Goal: Task Accomplishment & Management: Manage account settings

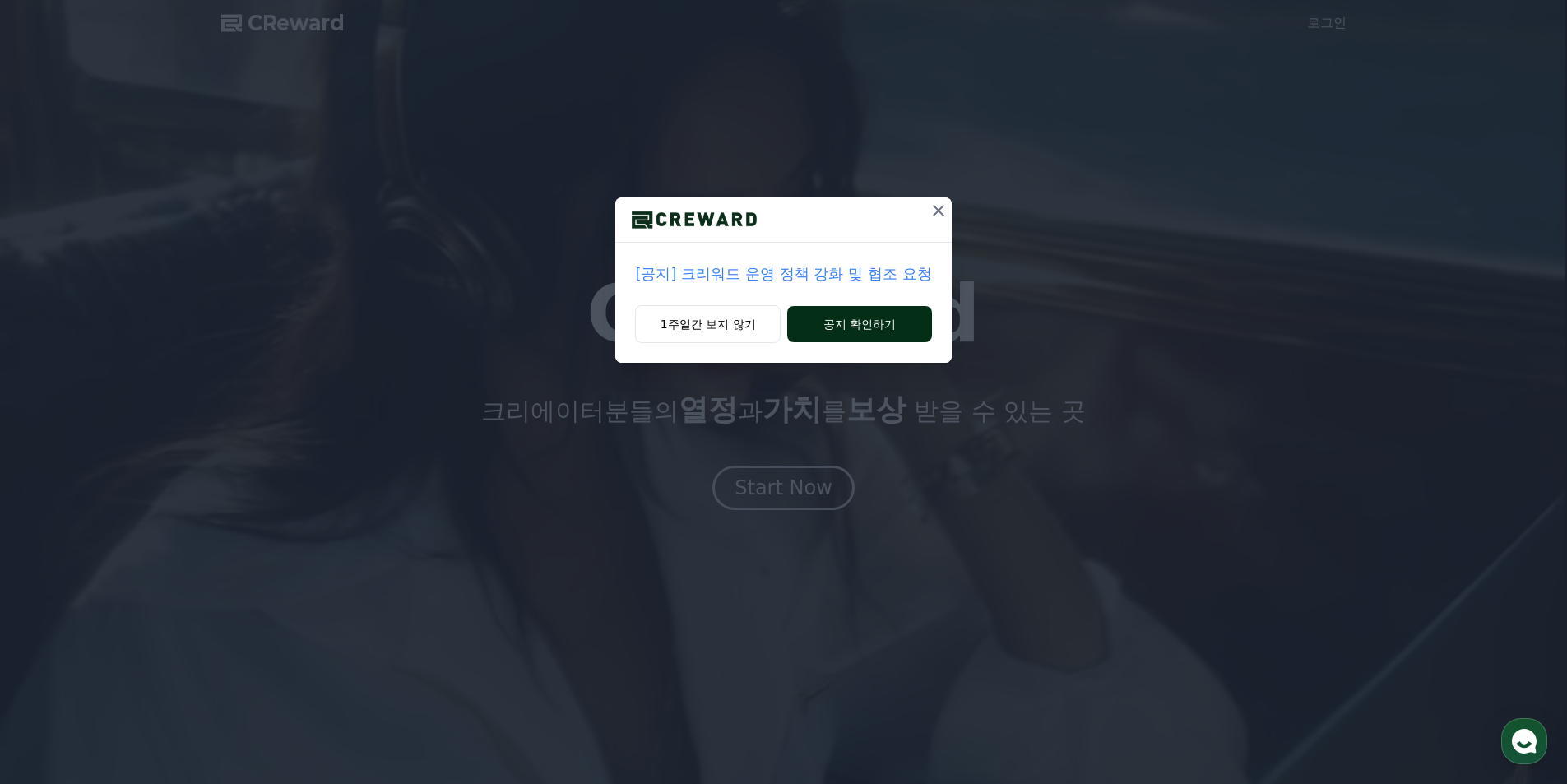
click at [850, 336] on button "공지 확인하기" at bounding box center [860, 324] width 144 height 36
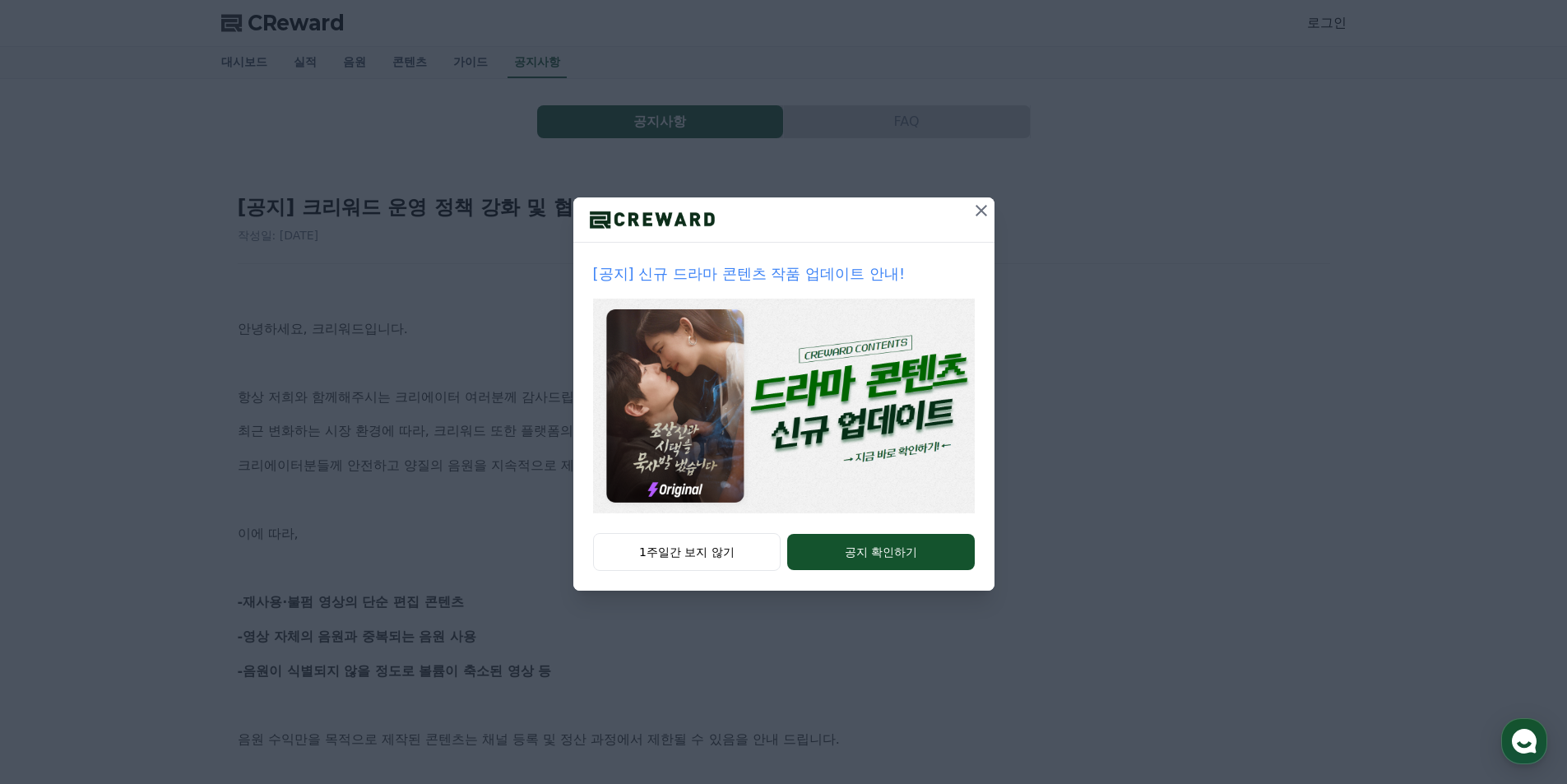
click at [857, 555] on button "공지 확인하기" at bounding box center [881, 552] width 187 height 36
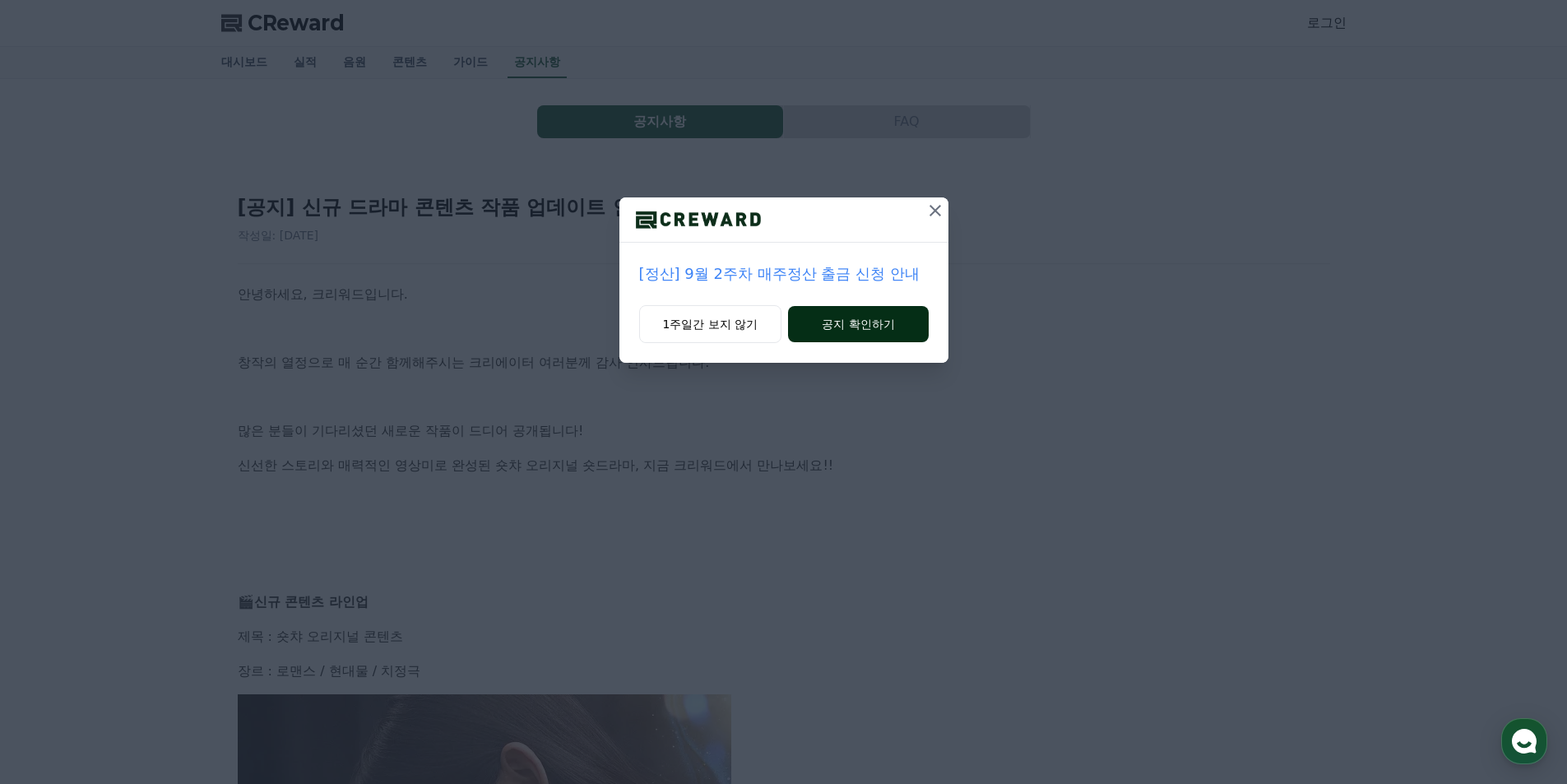
click at [832, 322] on button "공지 확인하기" at bounding box center [858, 324] width 140 height 36
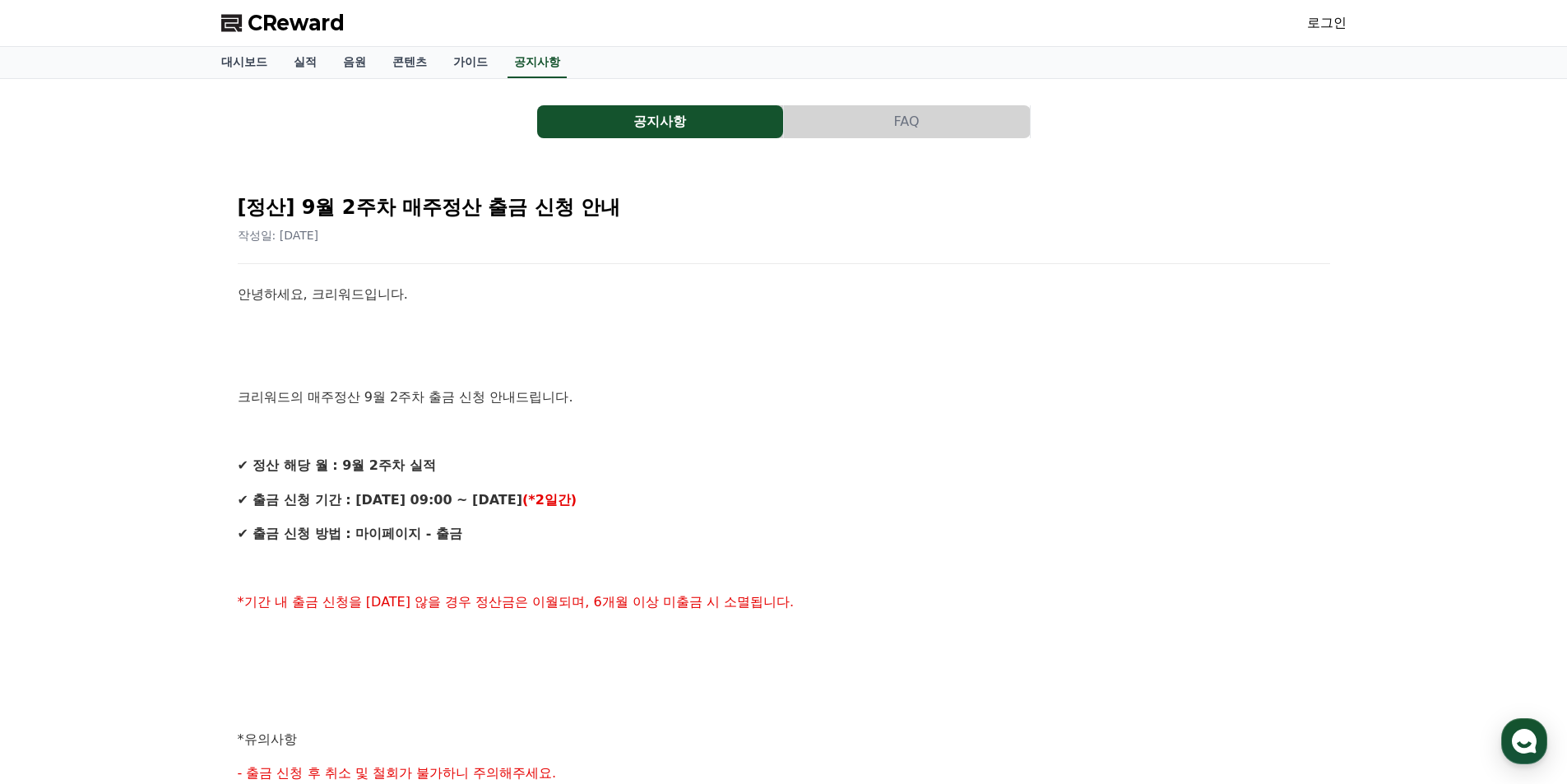
click at [1325, 29] on link "로그인" at bounding box center [1327, 23] width 40 height 20
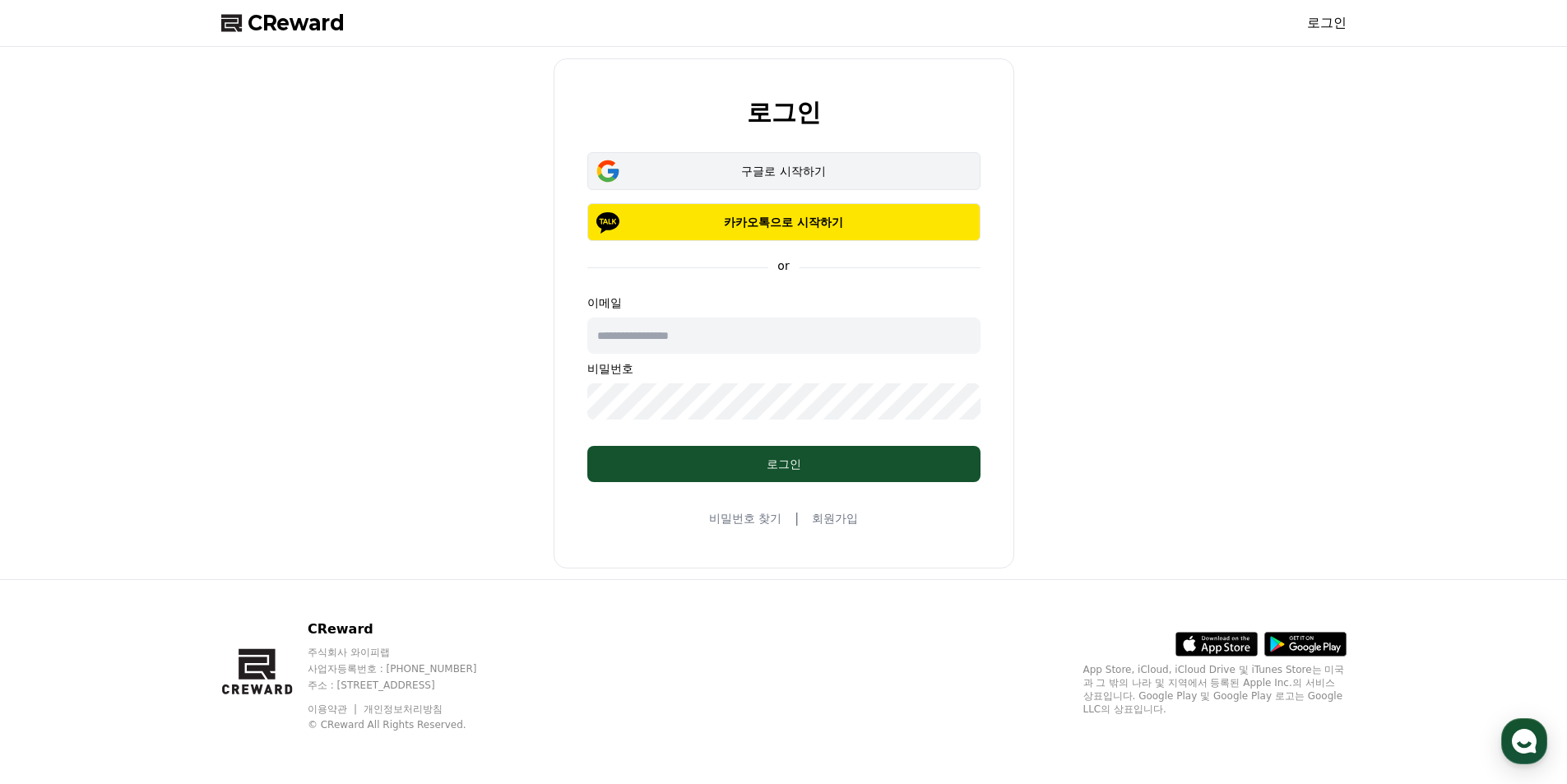
click at [817, 165] on div "구글로 시작하기" at bounding box center [784, 171] width 346 height 17
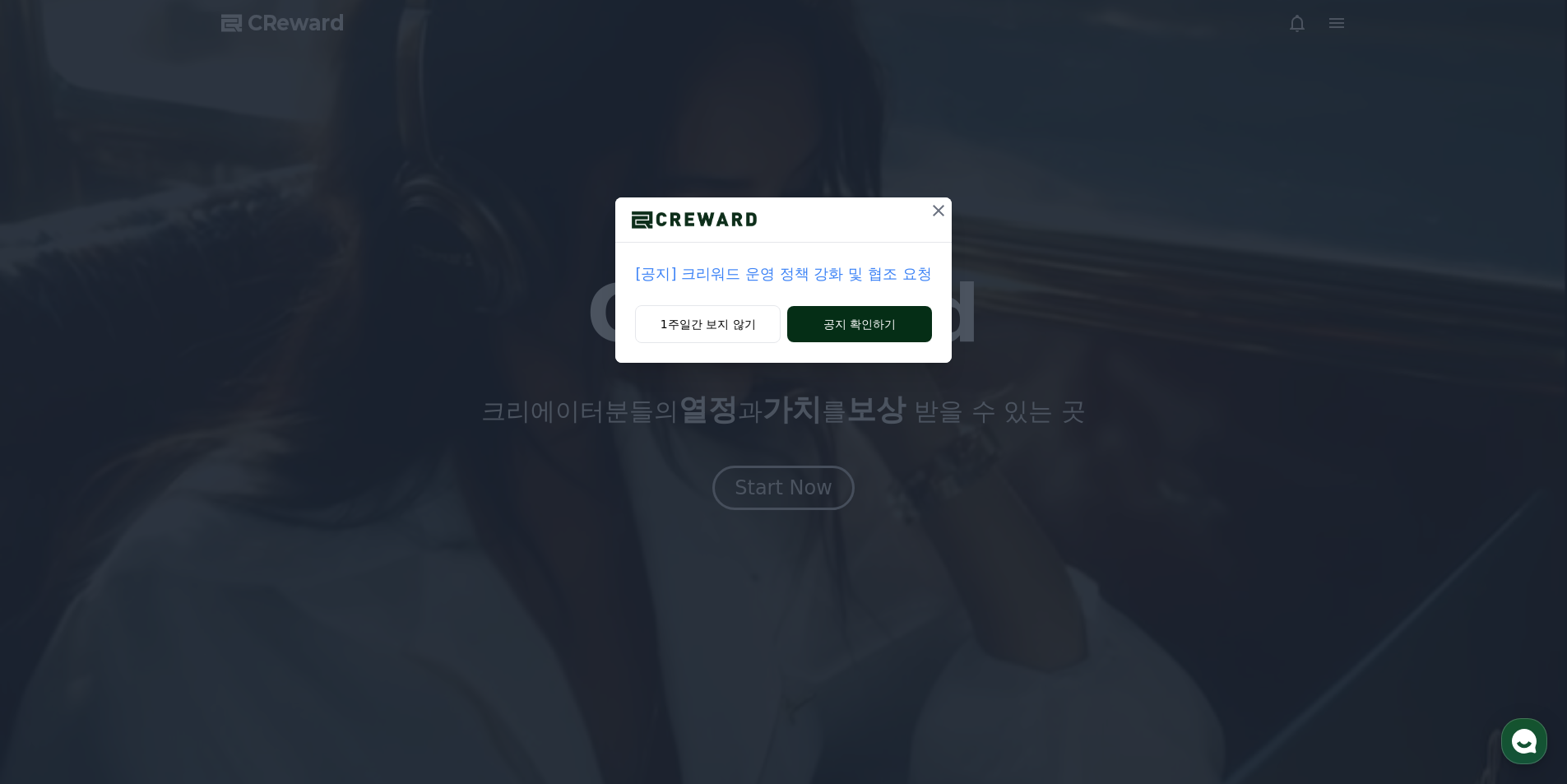
click at [890, 319] on button "공지 확인하기" at bounding box center [860, 324] width 144 height 36
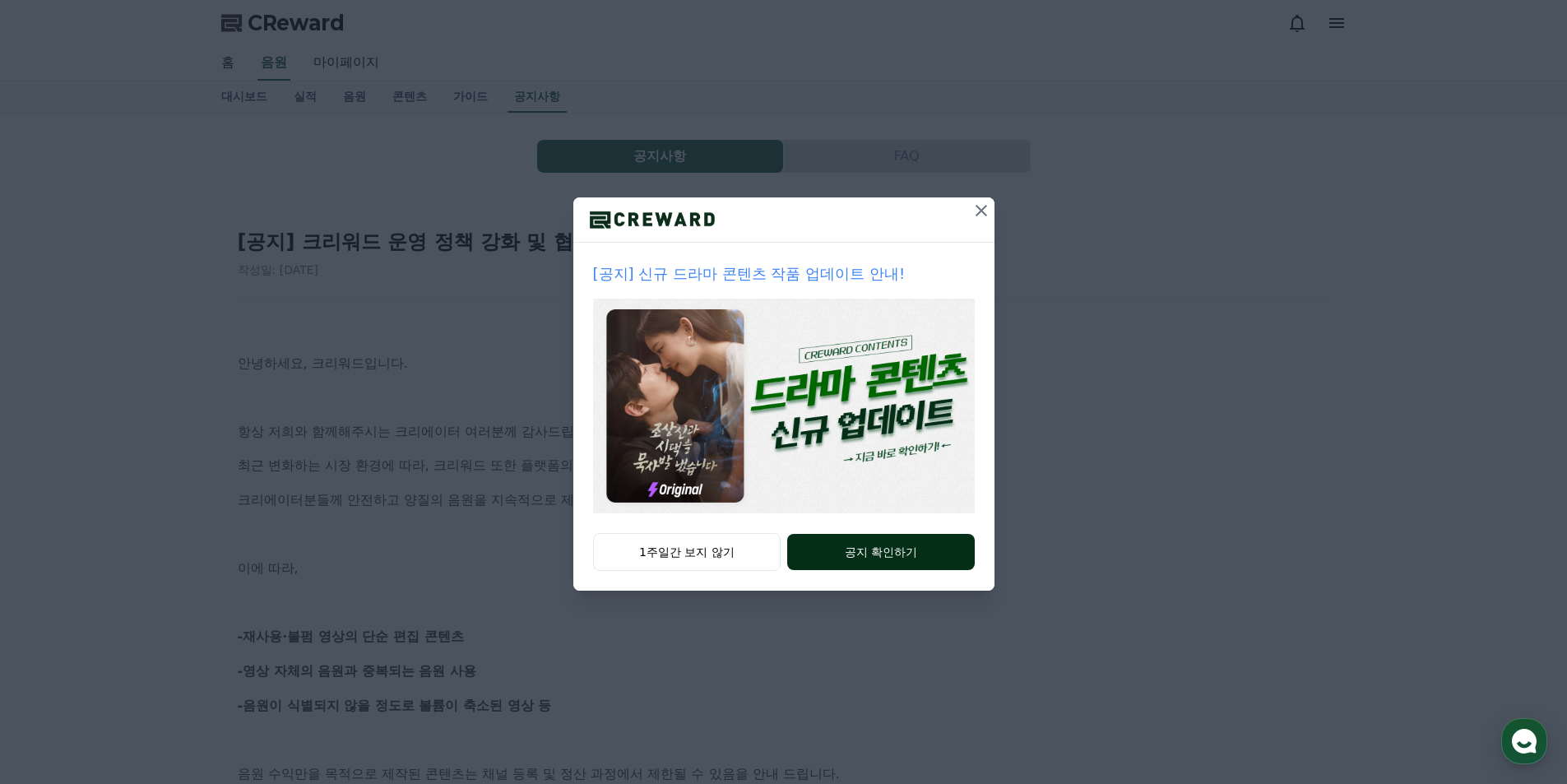
click at [929, 546] on button "공지 확인하기" at bounding box center [881, 552] width 187 height 36
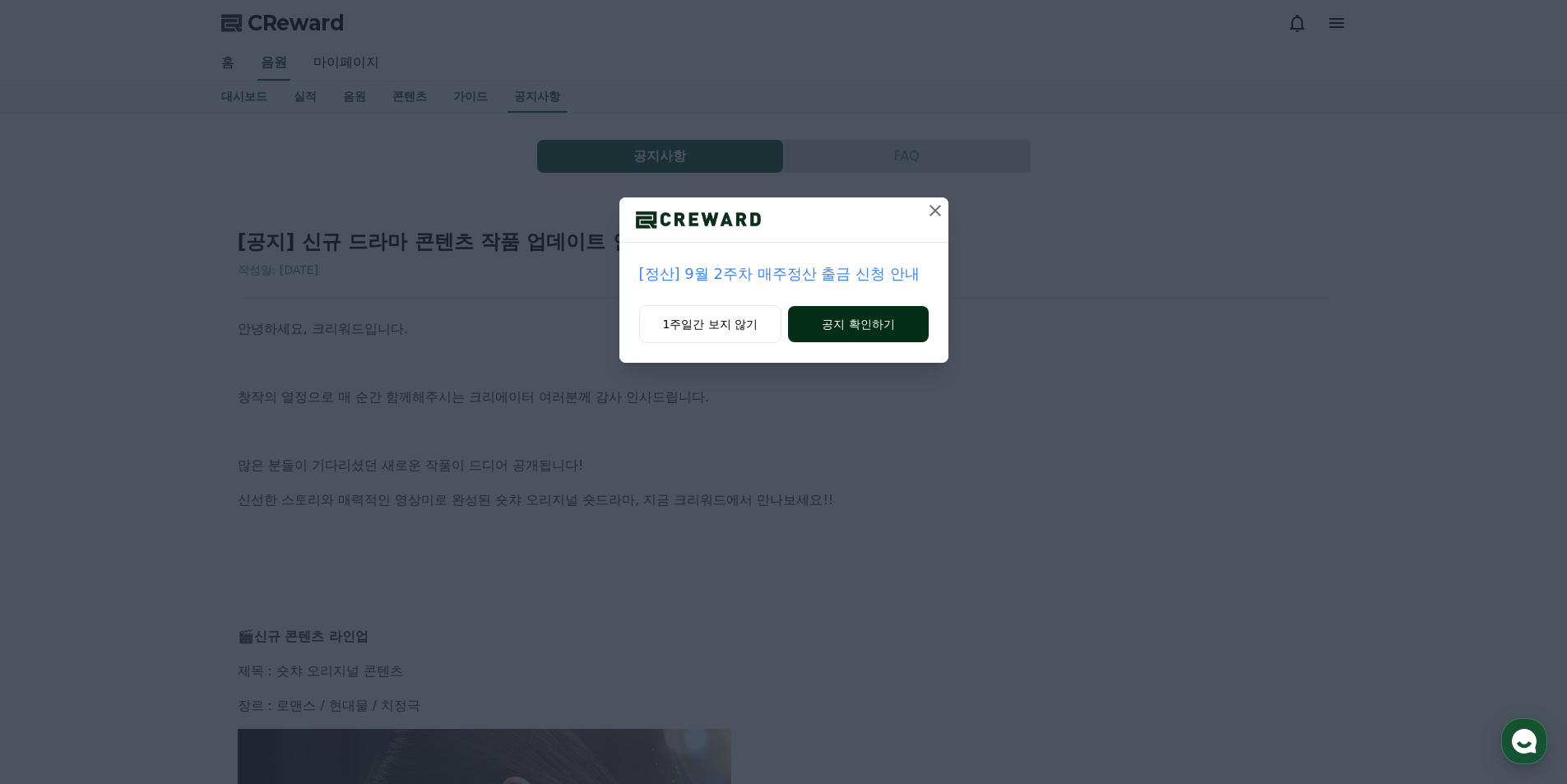
click at [851, 333] on button "공지 확인하기" at bounding box center [858, 324] width 140 height 36
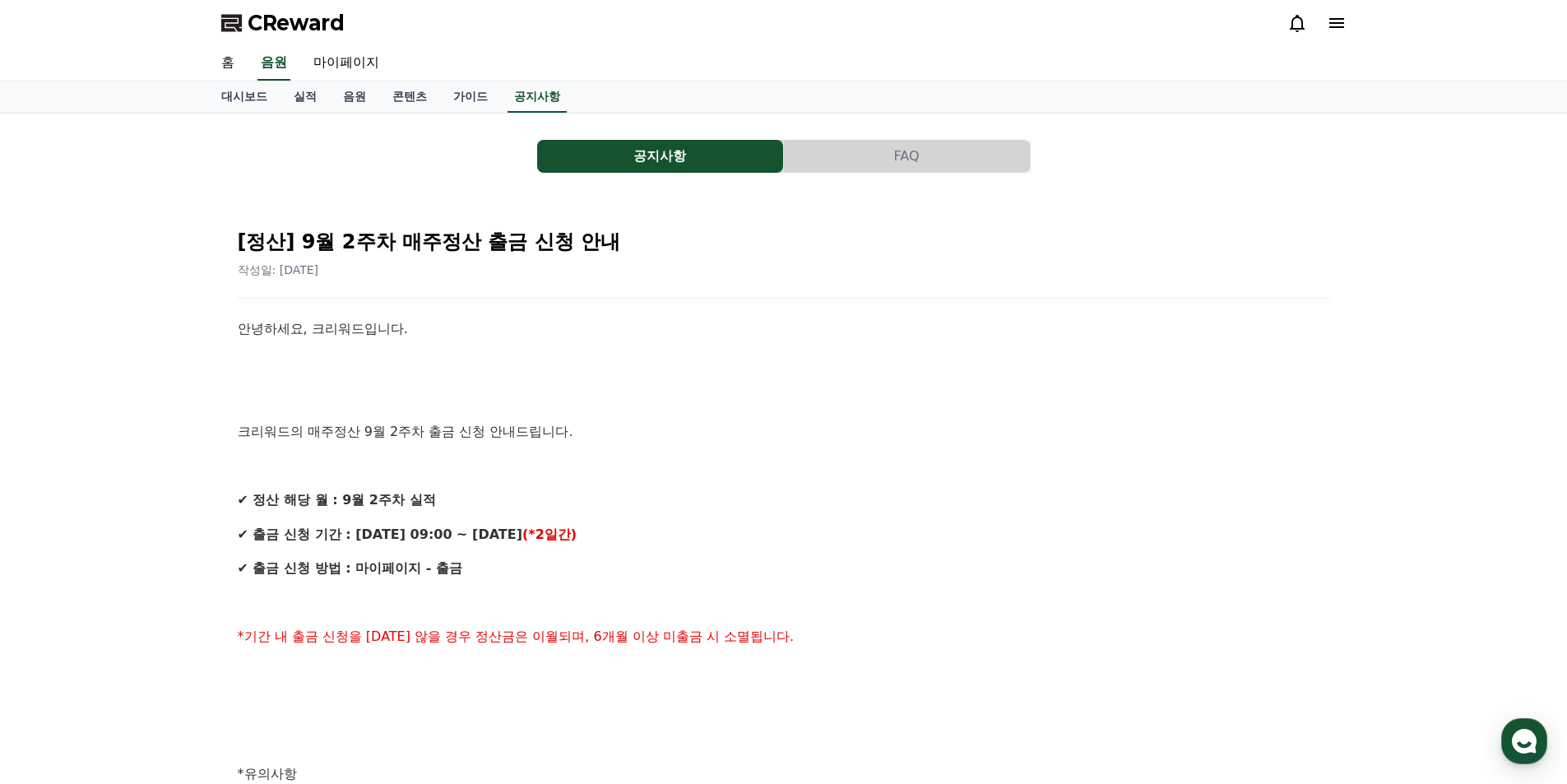
click at [231, 70] on link "홈" at bounding box center [228, 64] width 40 height 35
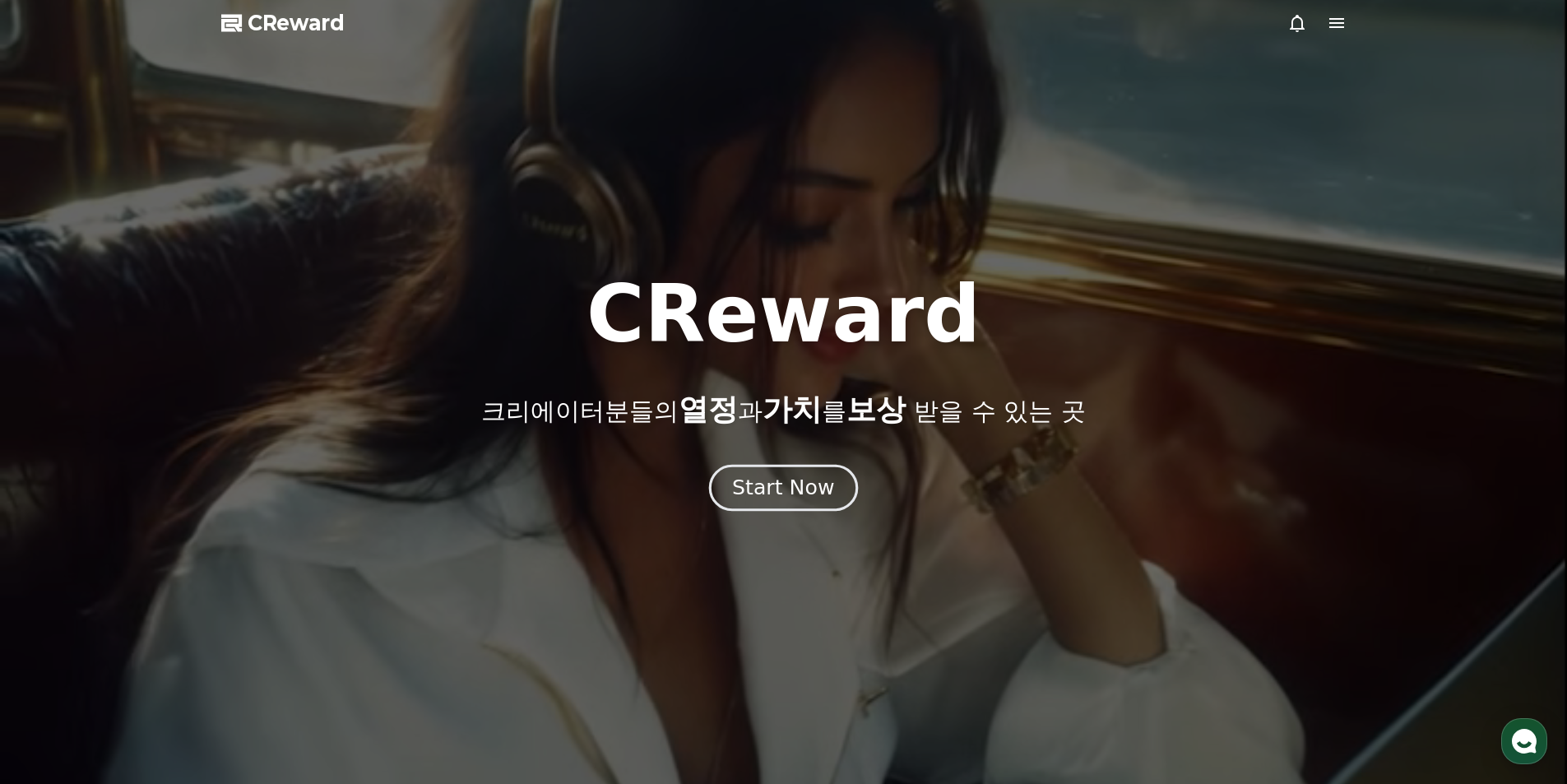
click at [798, 487] on div "Start Now" at bounding box center [783, 488] width 102 height 28
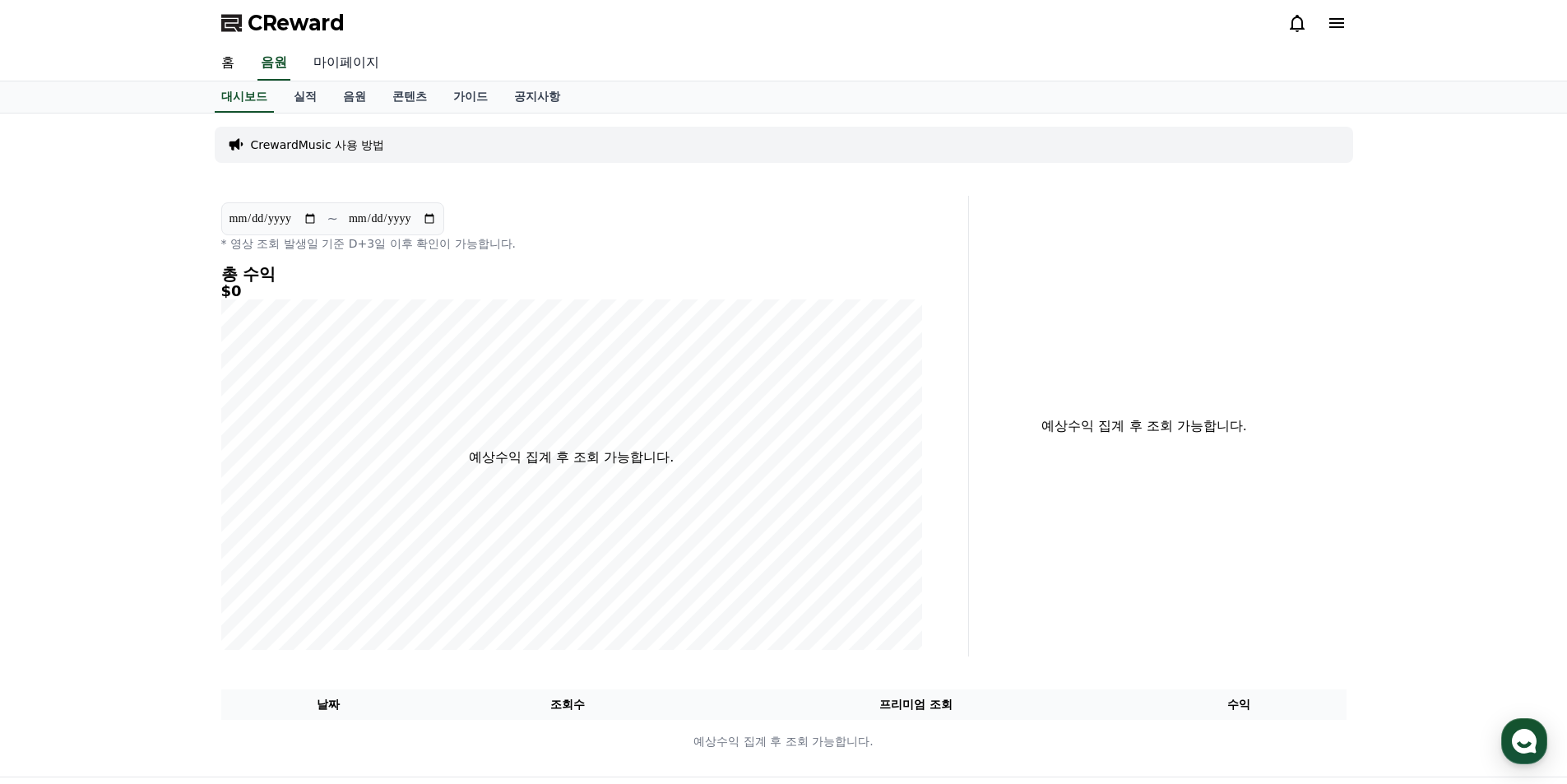
click at [357, 62] on link "마이페이지" at bounding box center [346, 64] width 92 height 35
select select "**********"
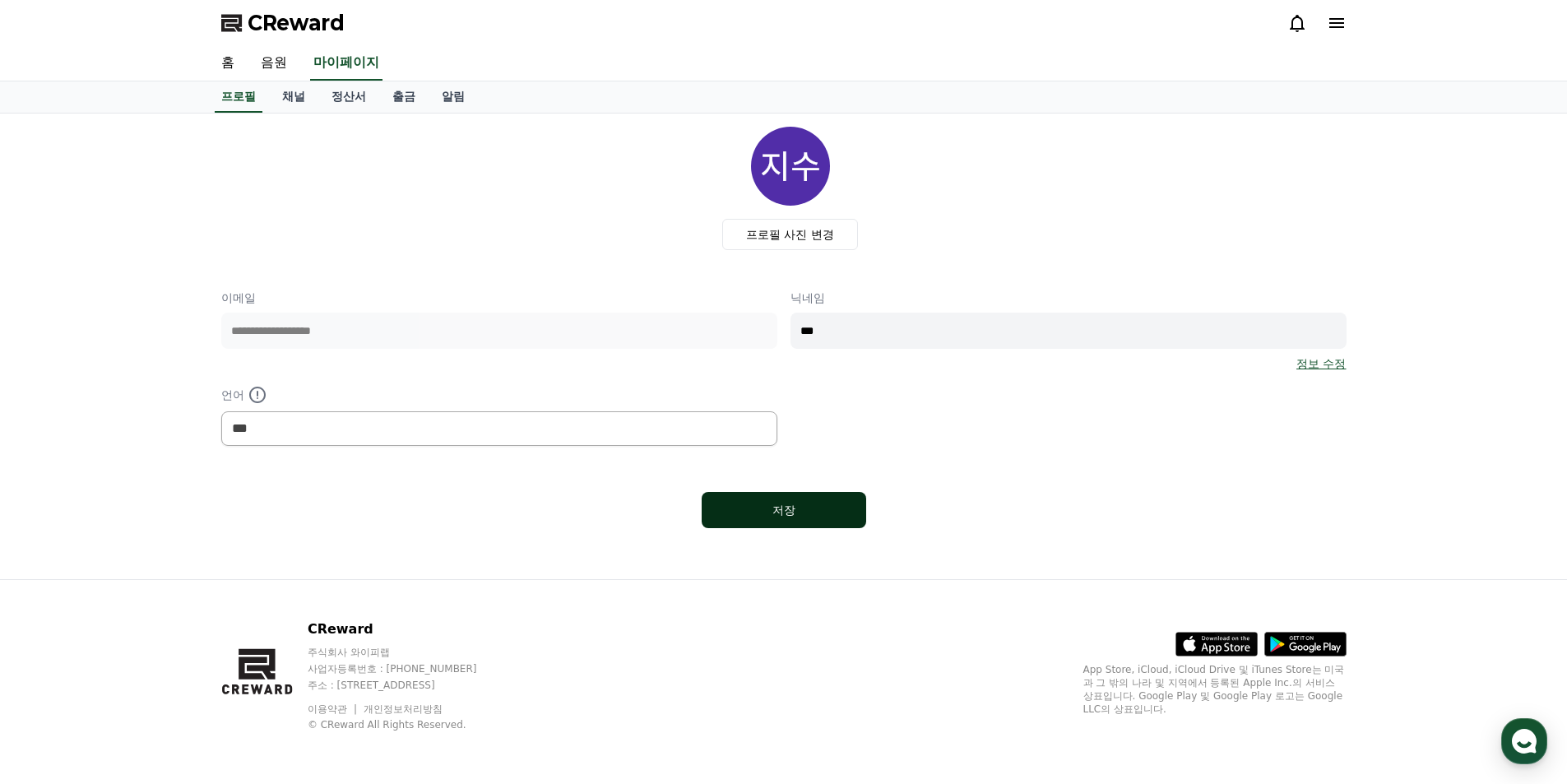
click at [806, 511] on div "저장" at bounding box center [784, 510] width 99 height 17
select select "**********"
click at [287, 94] on link "채널" at bounding box center [294, 97] width 50 height 31
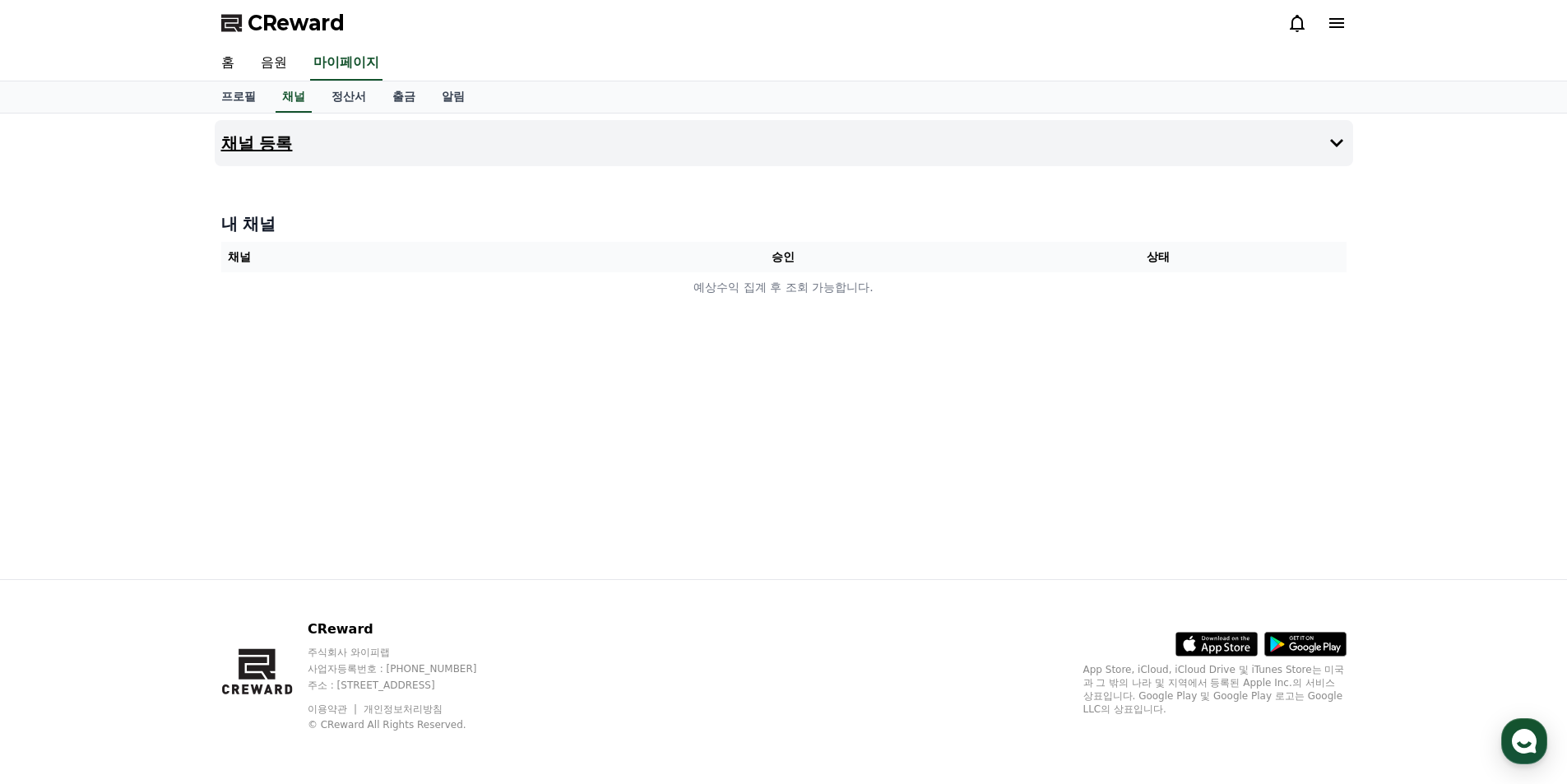
click at [269, 148] on h4 "채널 등록" at bounding box center [257, 143] width 71 height 18
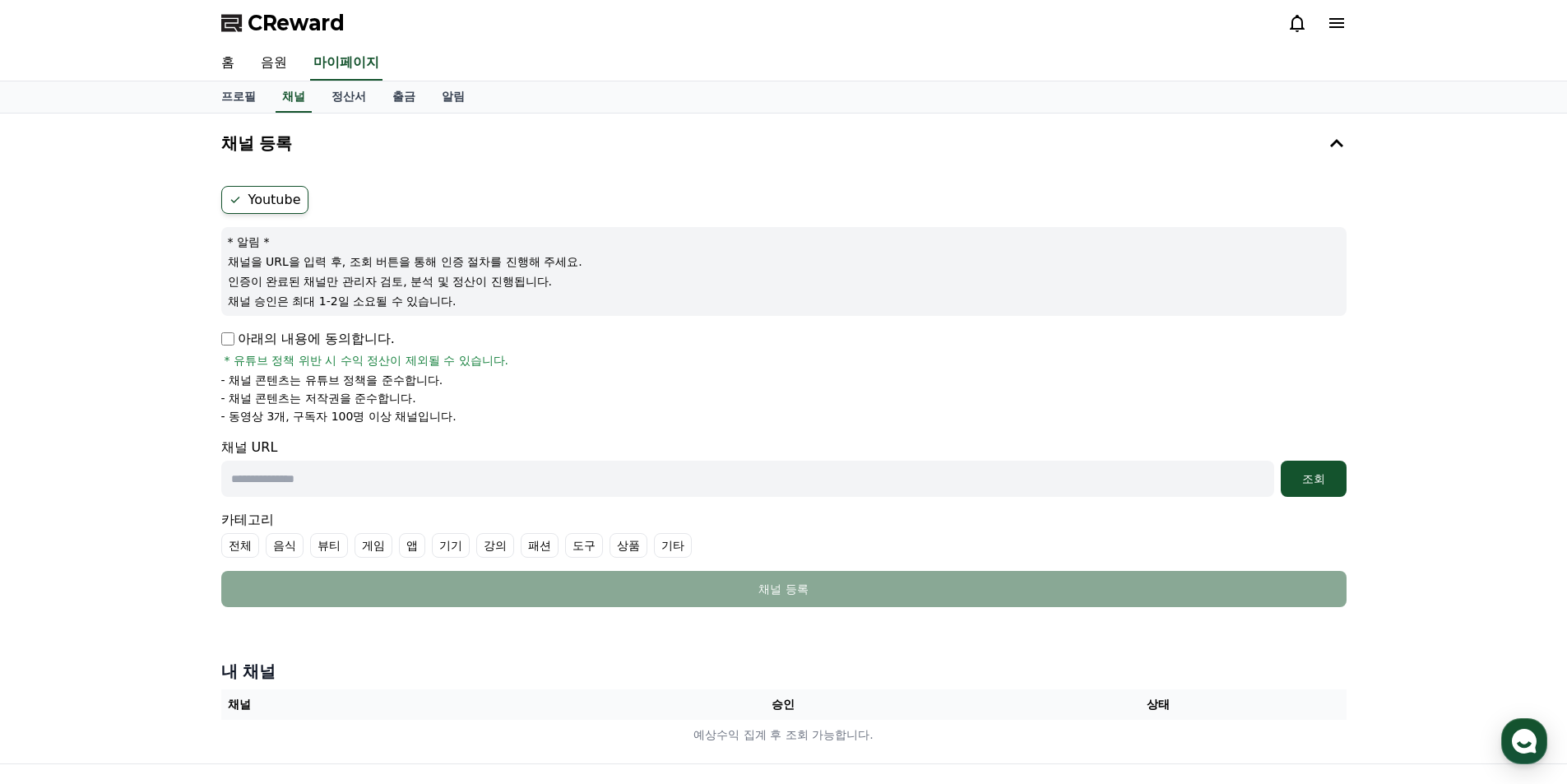
click at [341, 482] on input "text" at bounding box center [748, 479] width 1053 height 36
paste input "**********"
type input "**********"
click at [1323, 473] on div "조회" at bounding box center [1314, 479] width 53 height 17
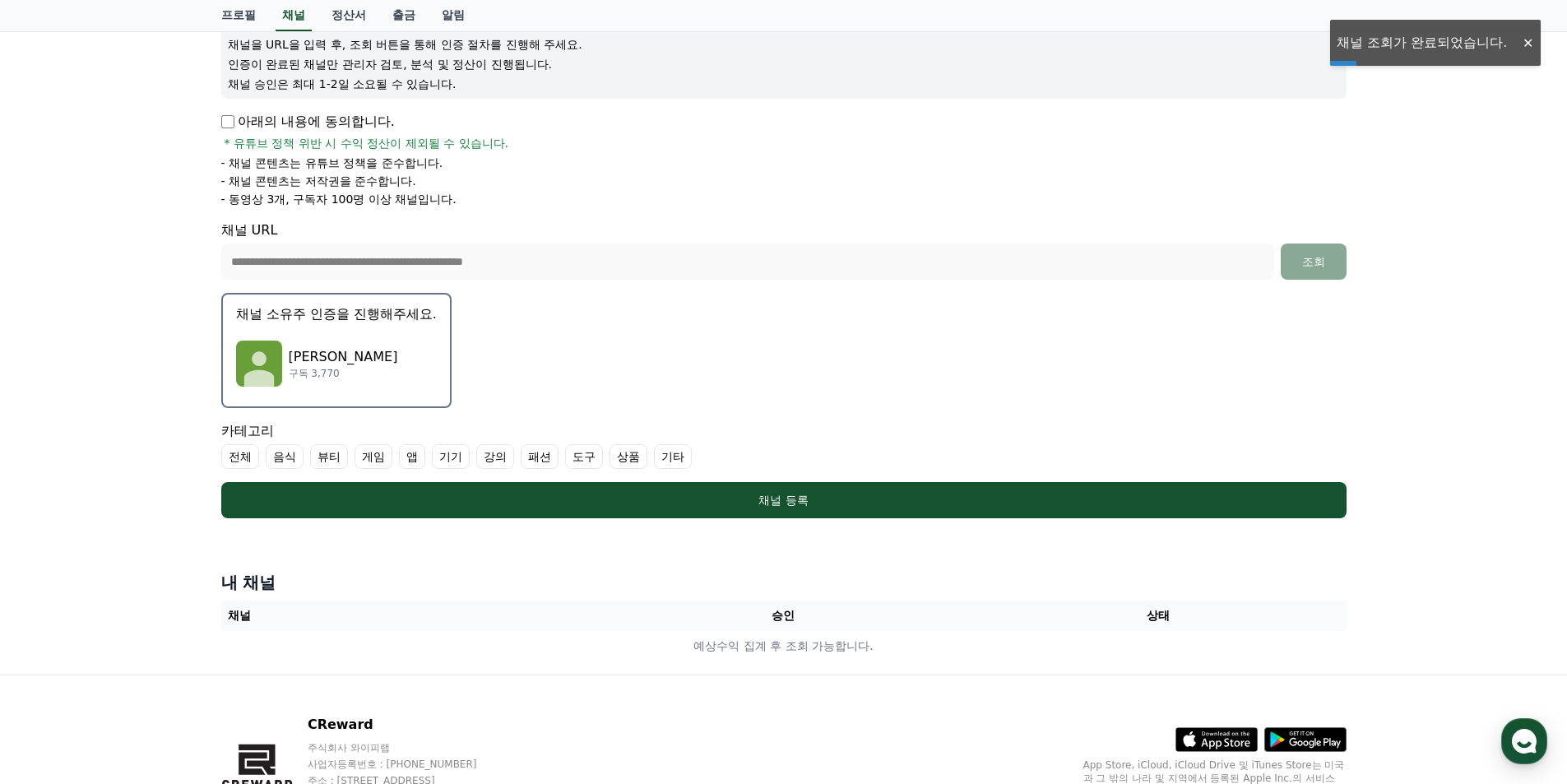
scroll to position [247, 0]
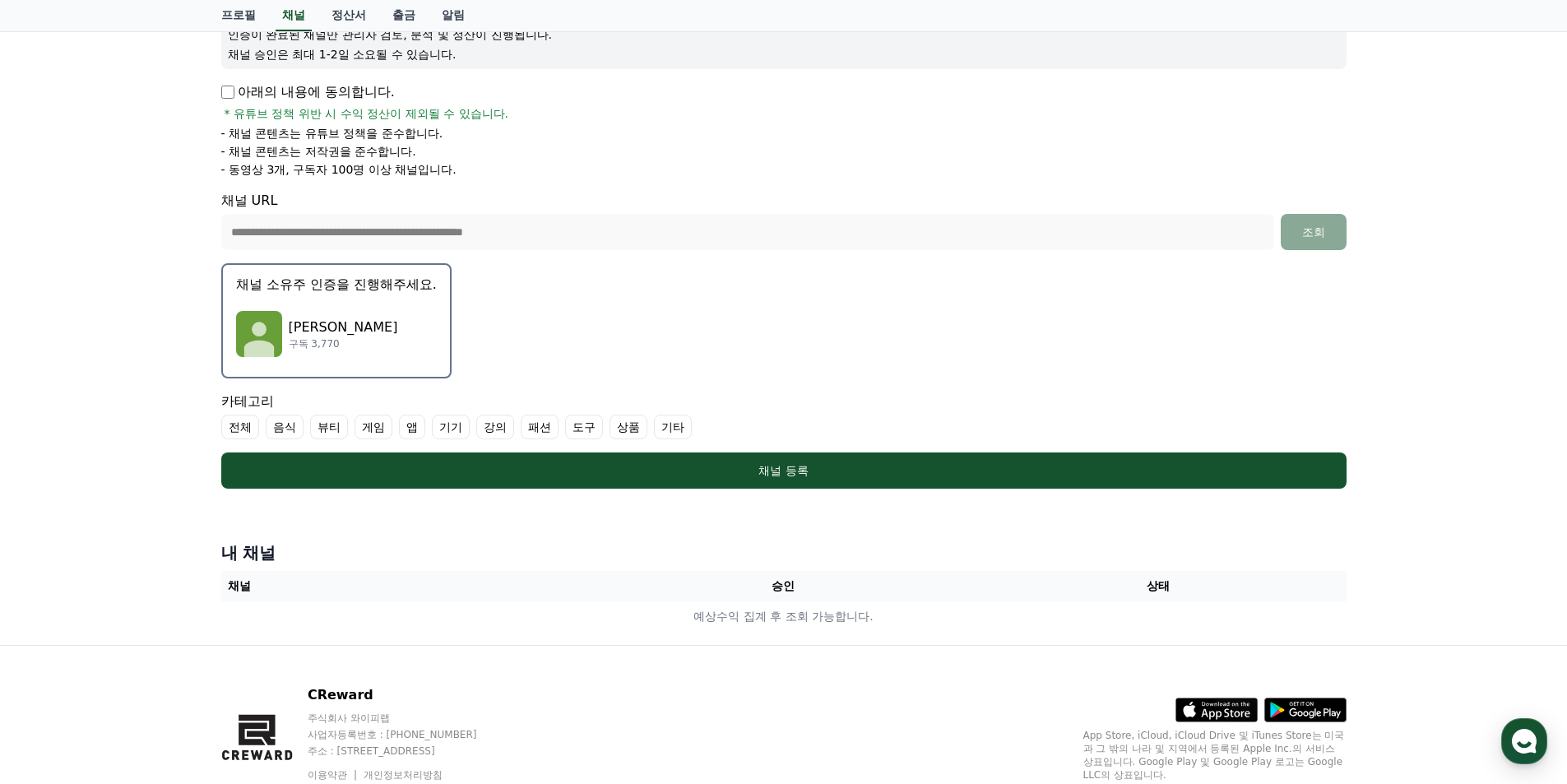
click at [369, 340] on div "이슈잇슈 구독 3,770" at bounding box center [337, 333] width 201 height 65
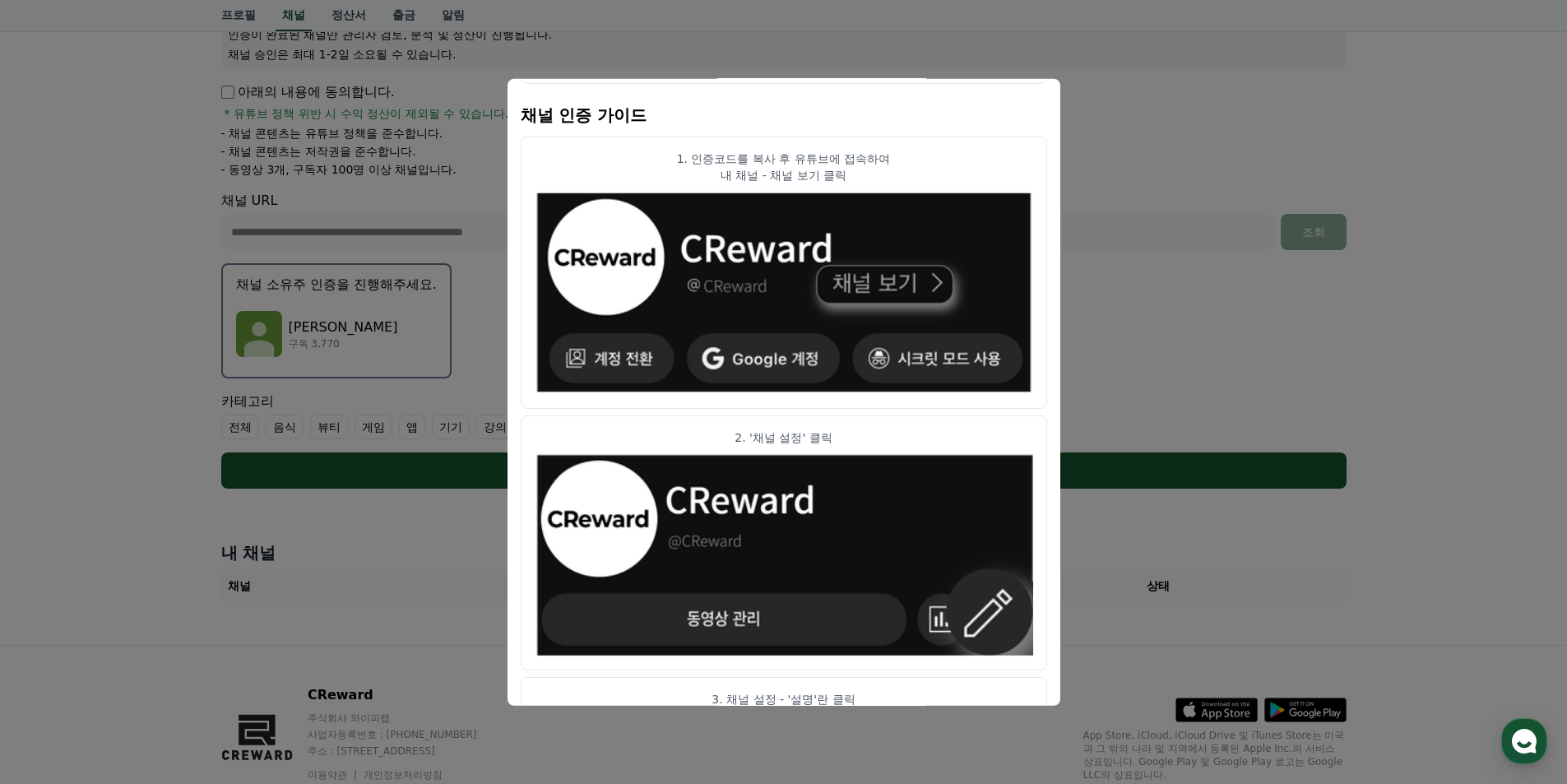
scroll to position [0, 0]
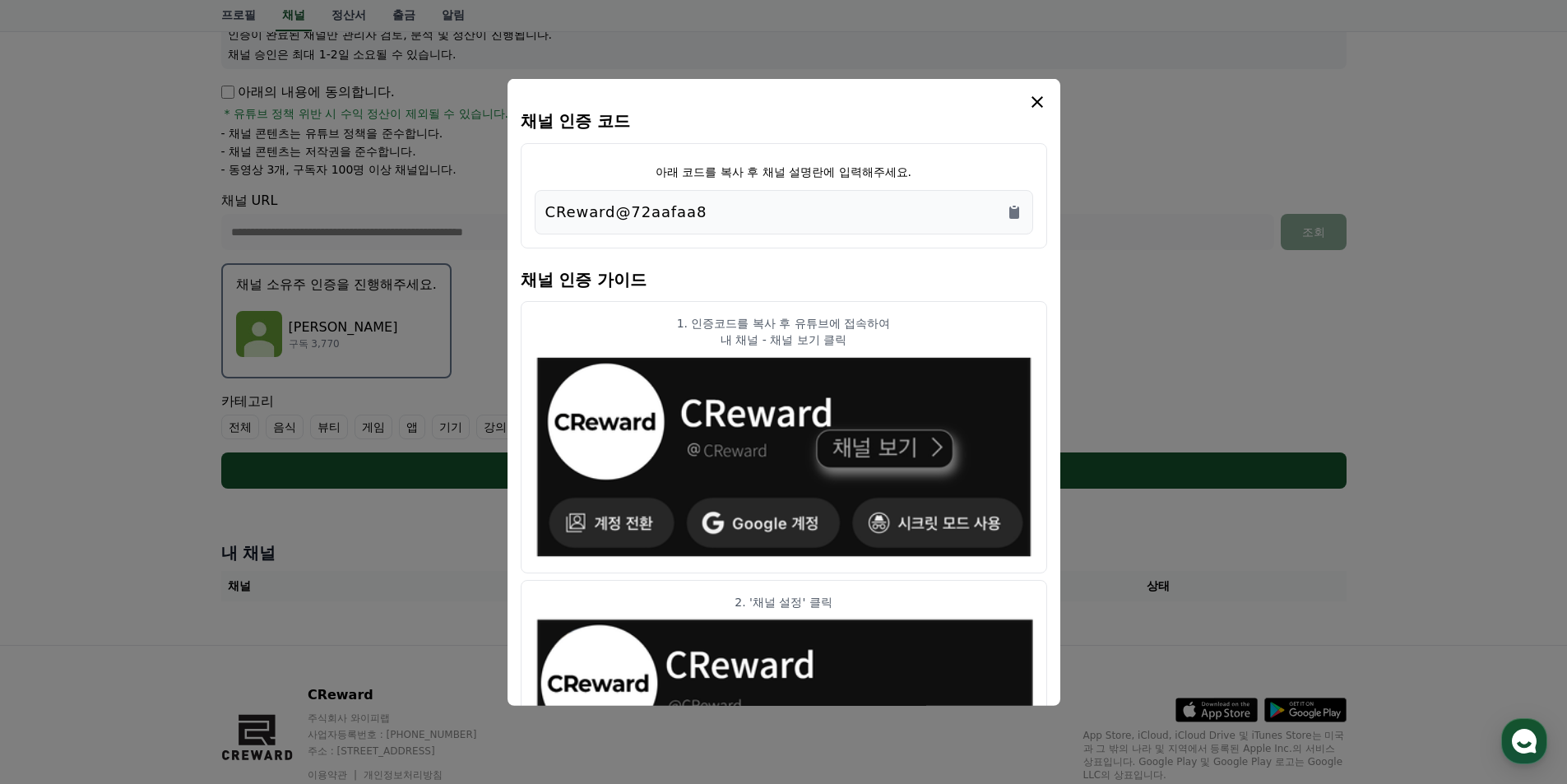
drag, startPoint x: 705, startPoint y: 212, endPoint x: 522, endPoint y: 206, distance: 183.1
click at [522, 206] on div "아래 코드를 복사 후 채널 설명란에 입력해주세요. CReward@72aafaa8" at bounding box center [784, 195] width 526 height 105
copy p "CReward@72aafaa8"
click at [1154, 302] on button "close modal" at bounding box center [784, 392] width 1567 height 784
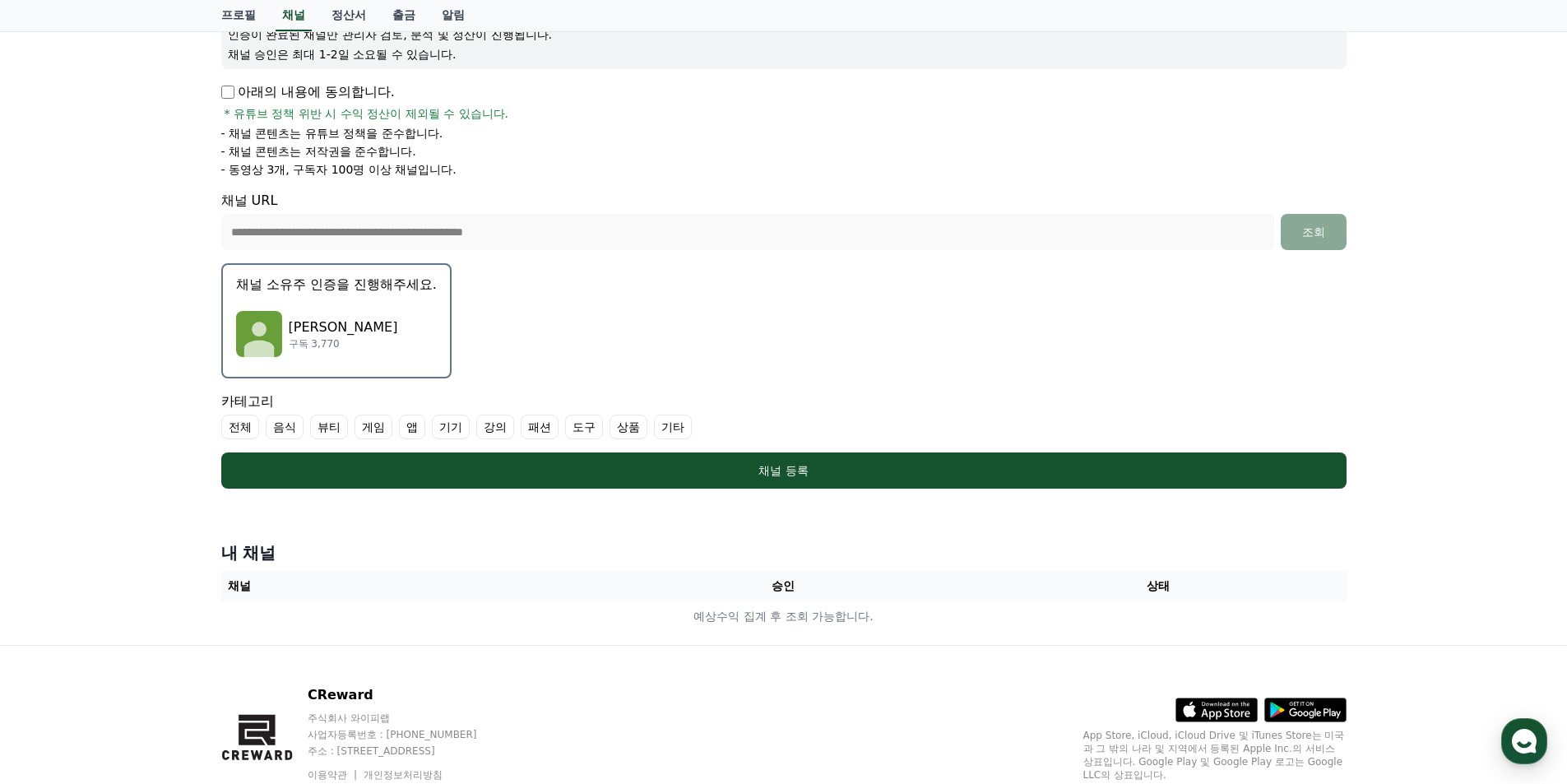
click at [393, 333] on div "이슈잇슈 구독 3,770" at bounding box center [337, 333] width 201 height 65
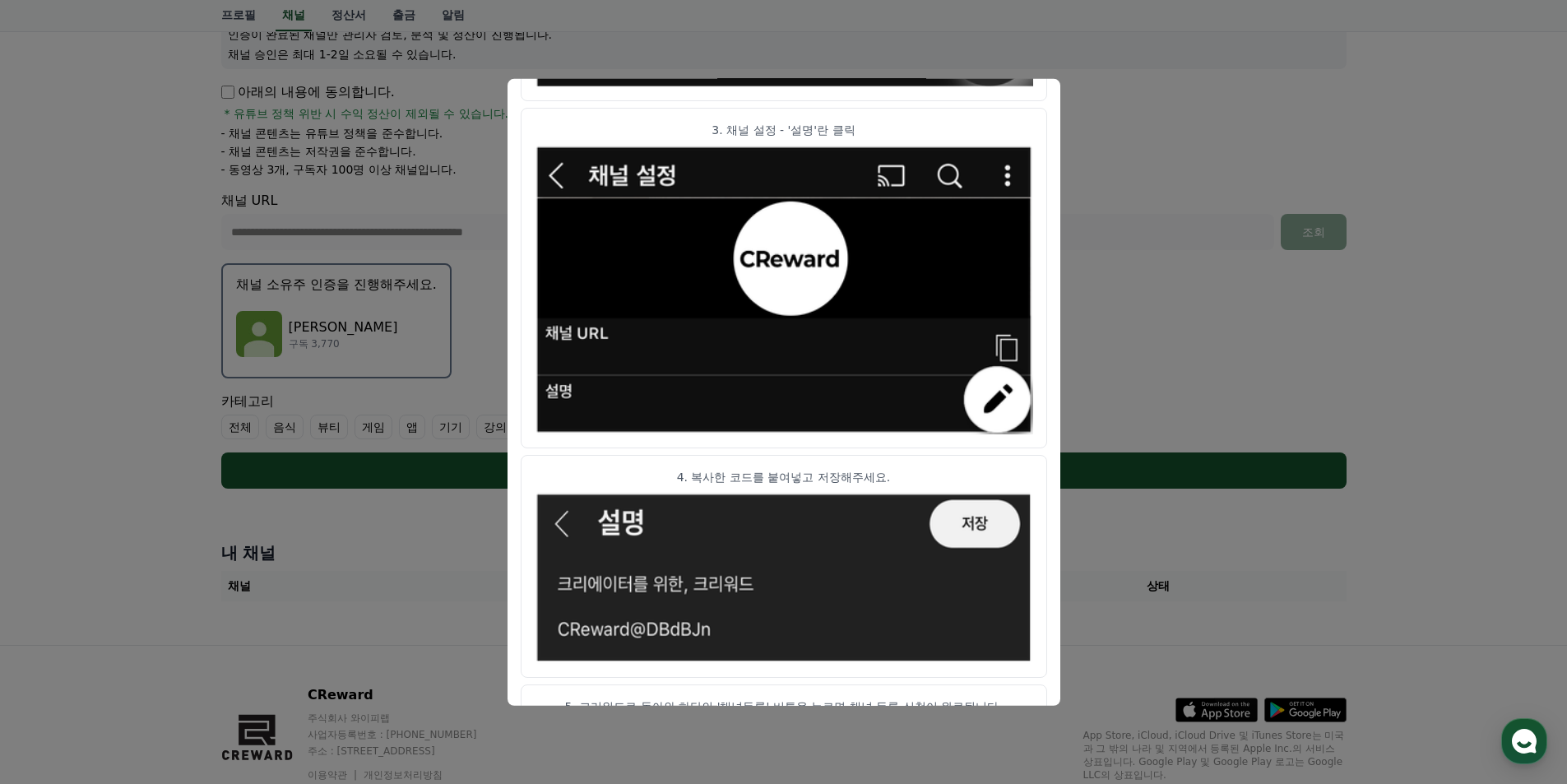
scroll to position [793, 0]
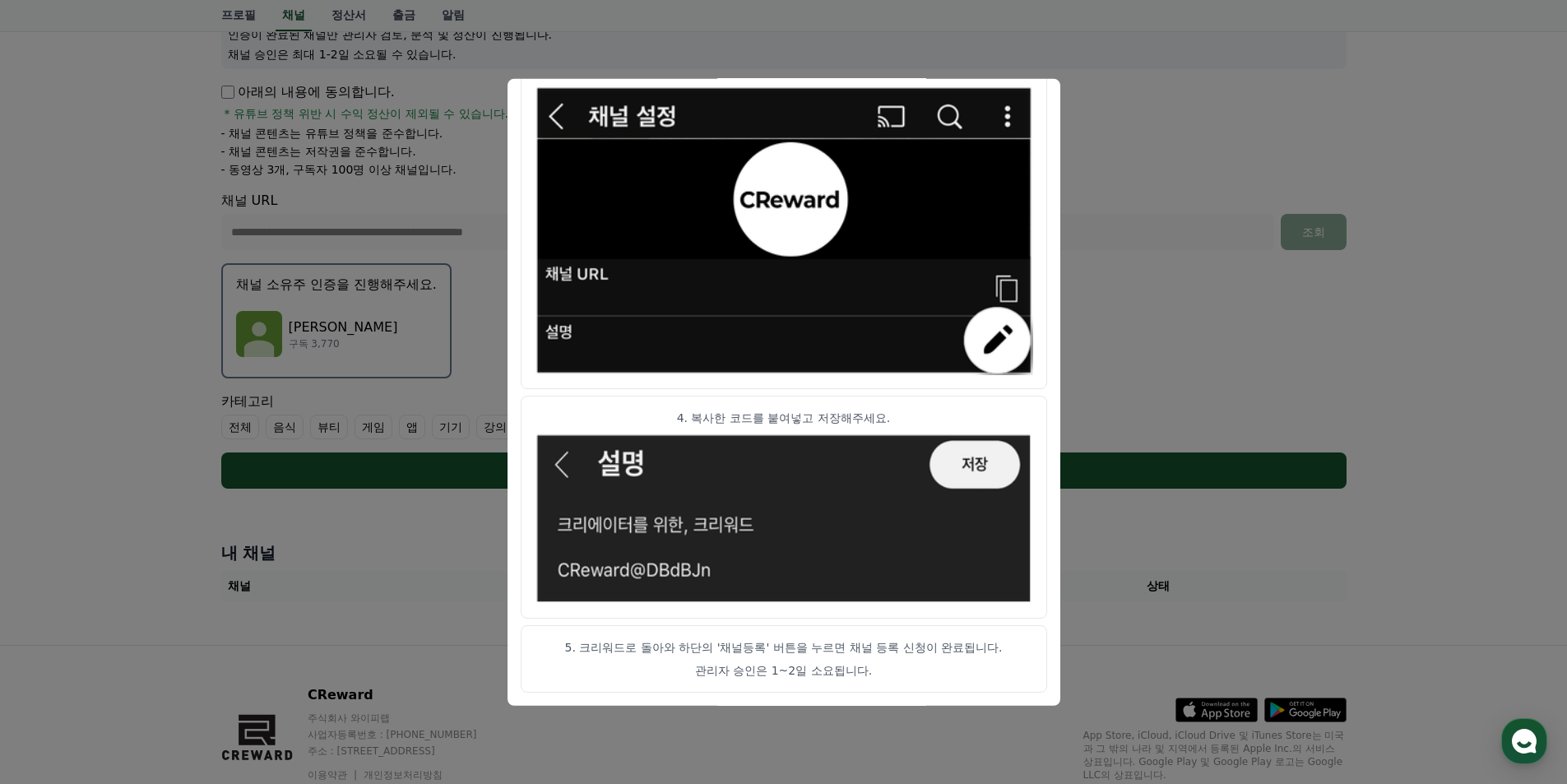
click at [1116, 183] on button "close modal" at bounding box center [784, 392] width 1567 height 784
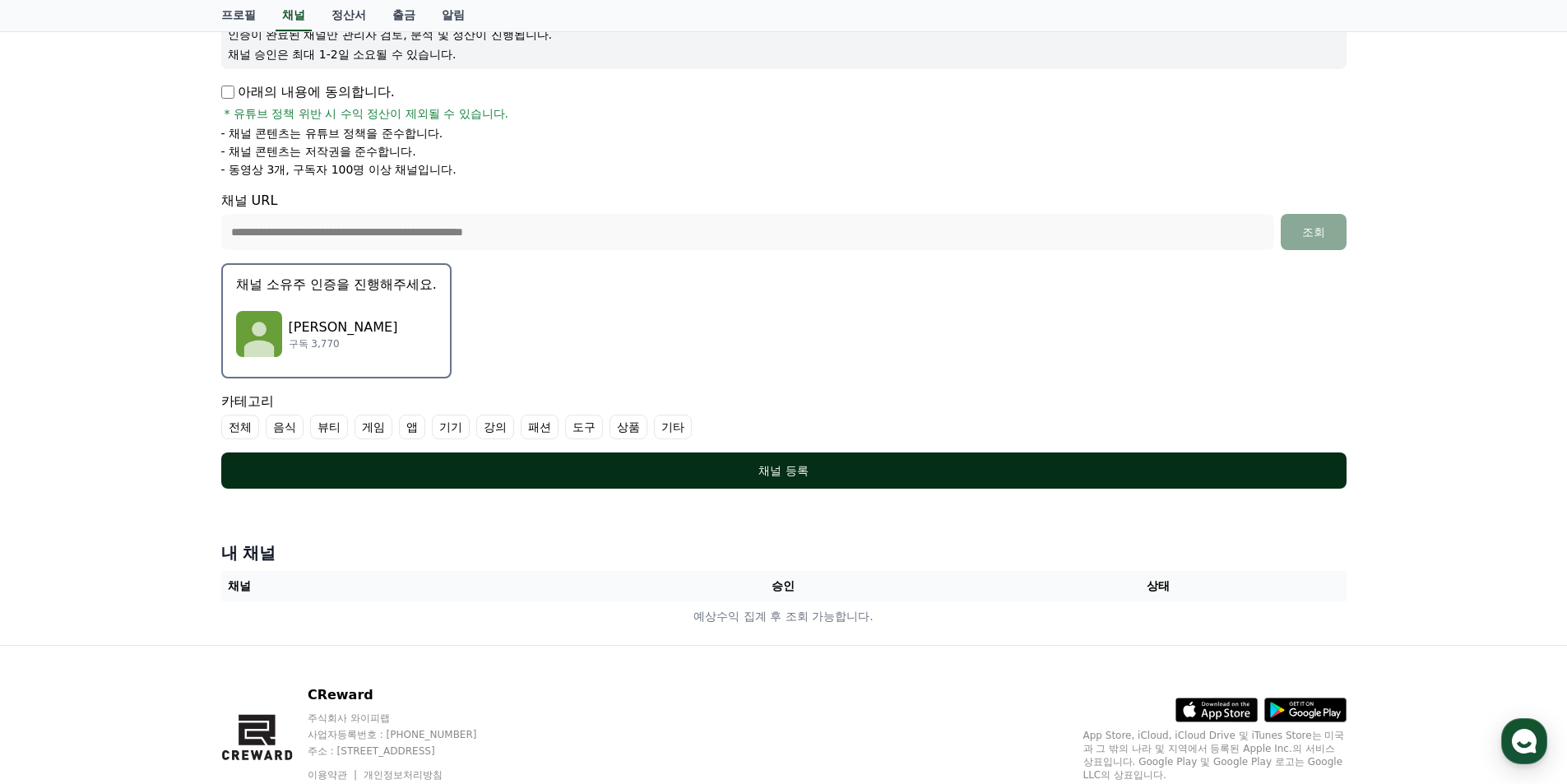
click at [768, 474] on div "채널 등록" at bounding box center [784, 471] width 1060 height 17
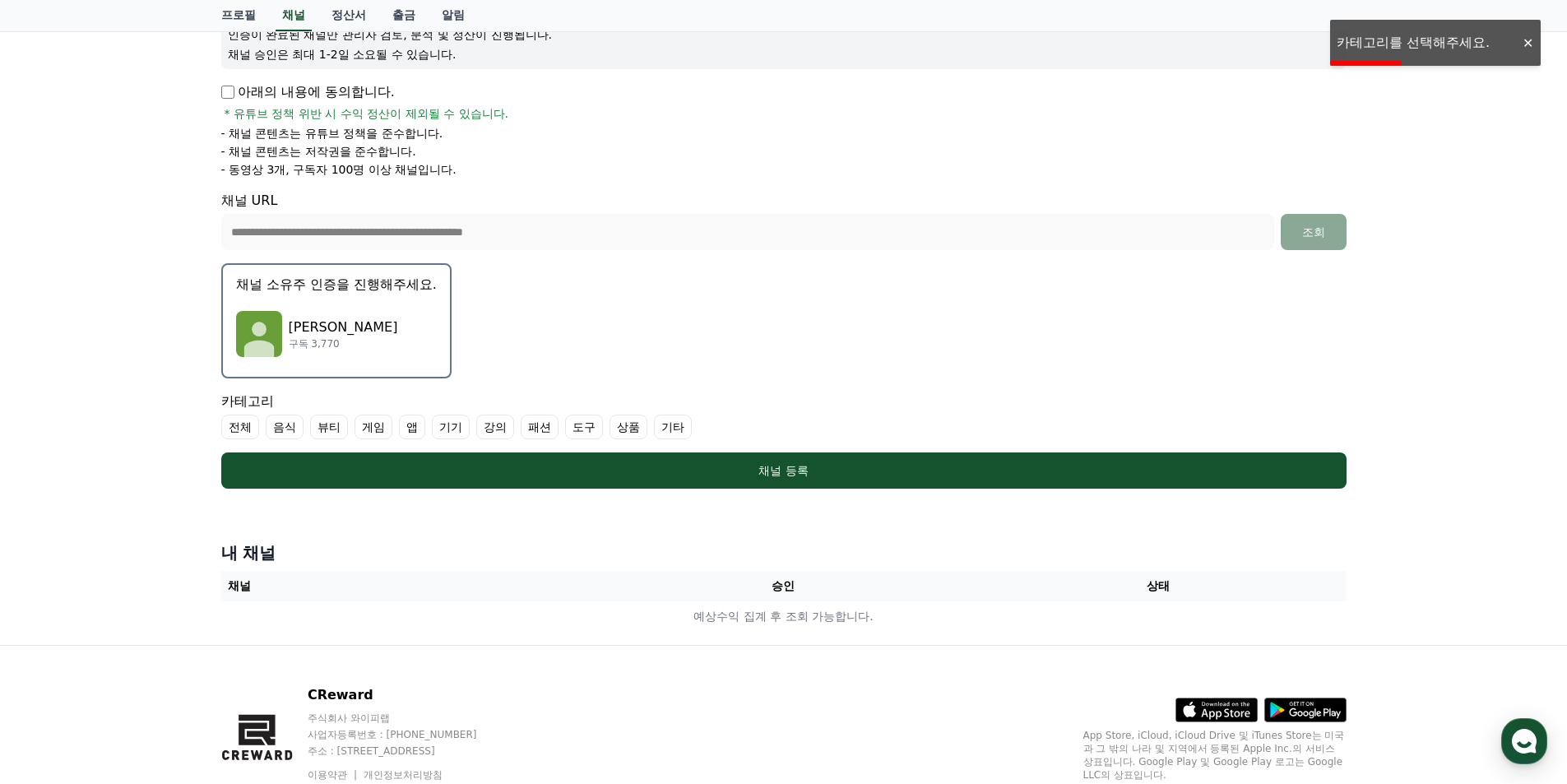
click at [677, 431] on label "기타" at bounding box center [673, 427] width 38 height 25
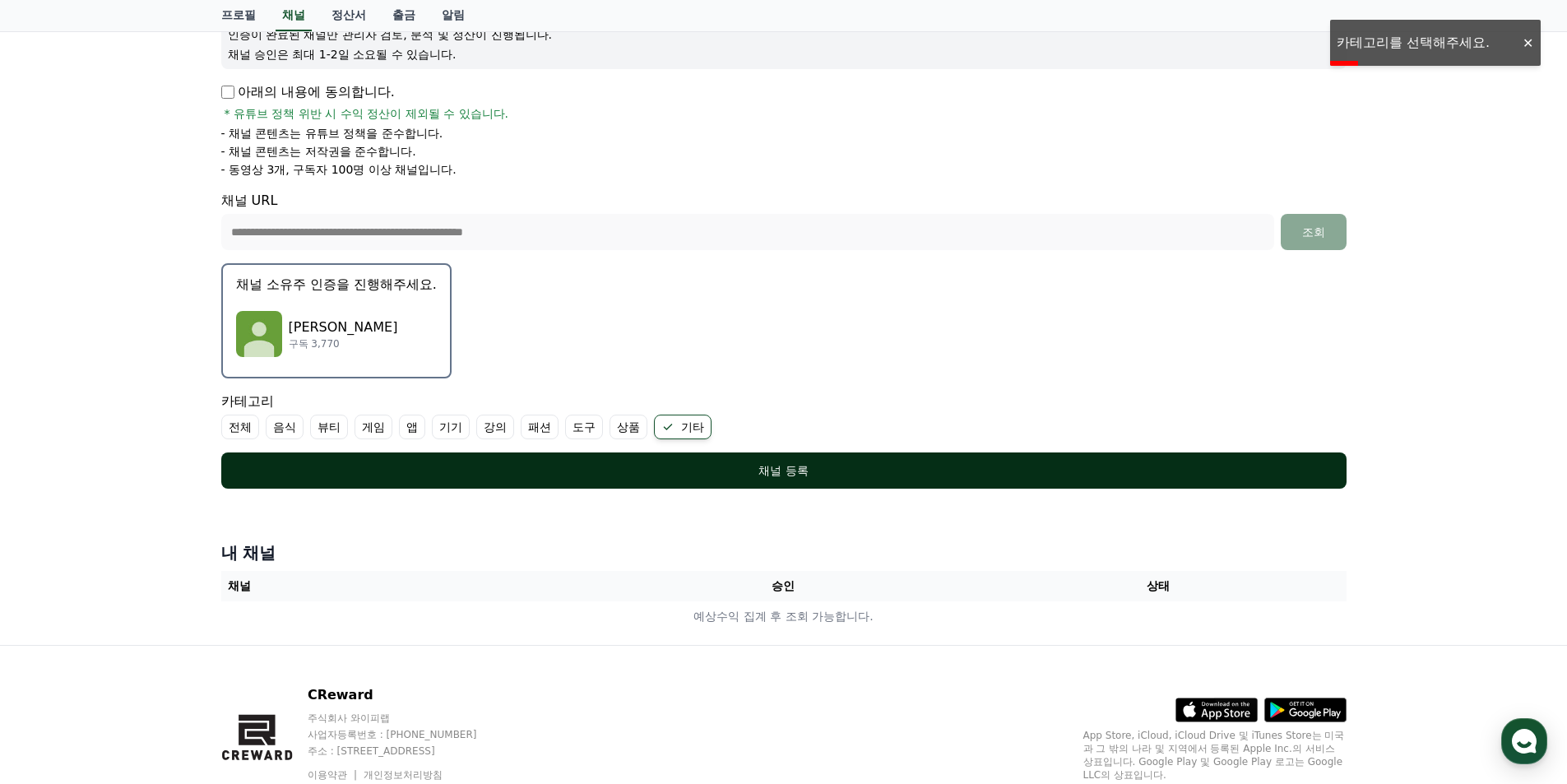
click at [742, 471] on div "채널 등록" at bounding box center [784, 471] width 1060 height 17
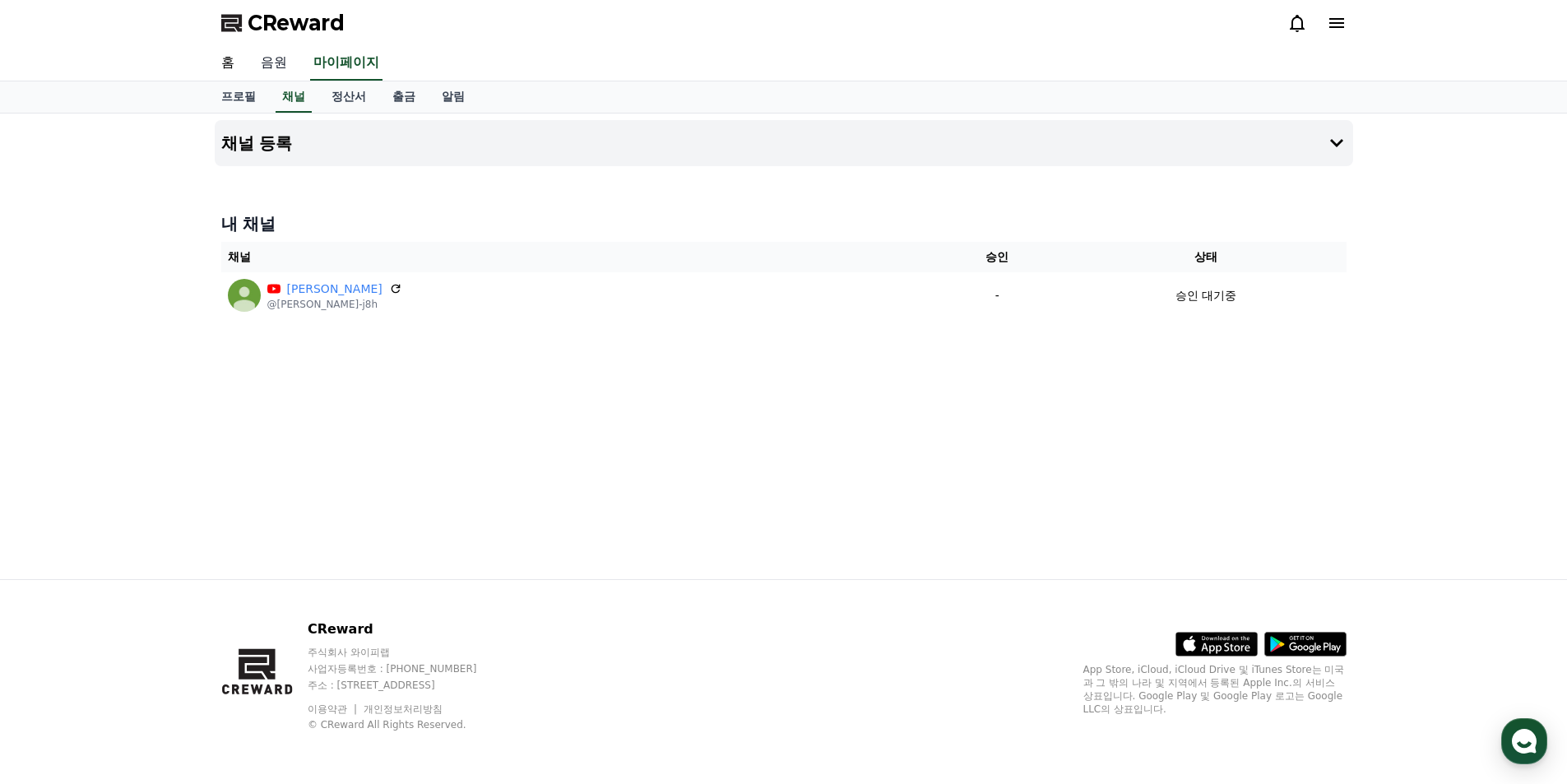
click at [276, 65] on link "음원" at bounding box center [274, 64] width 53 height 35
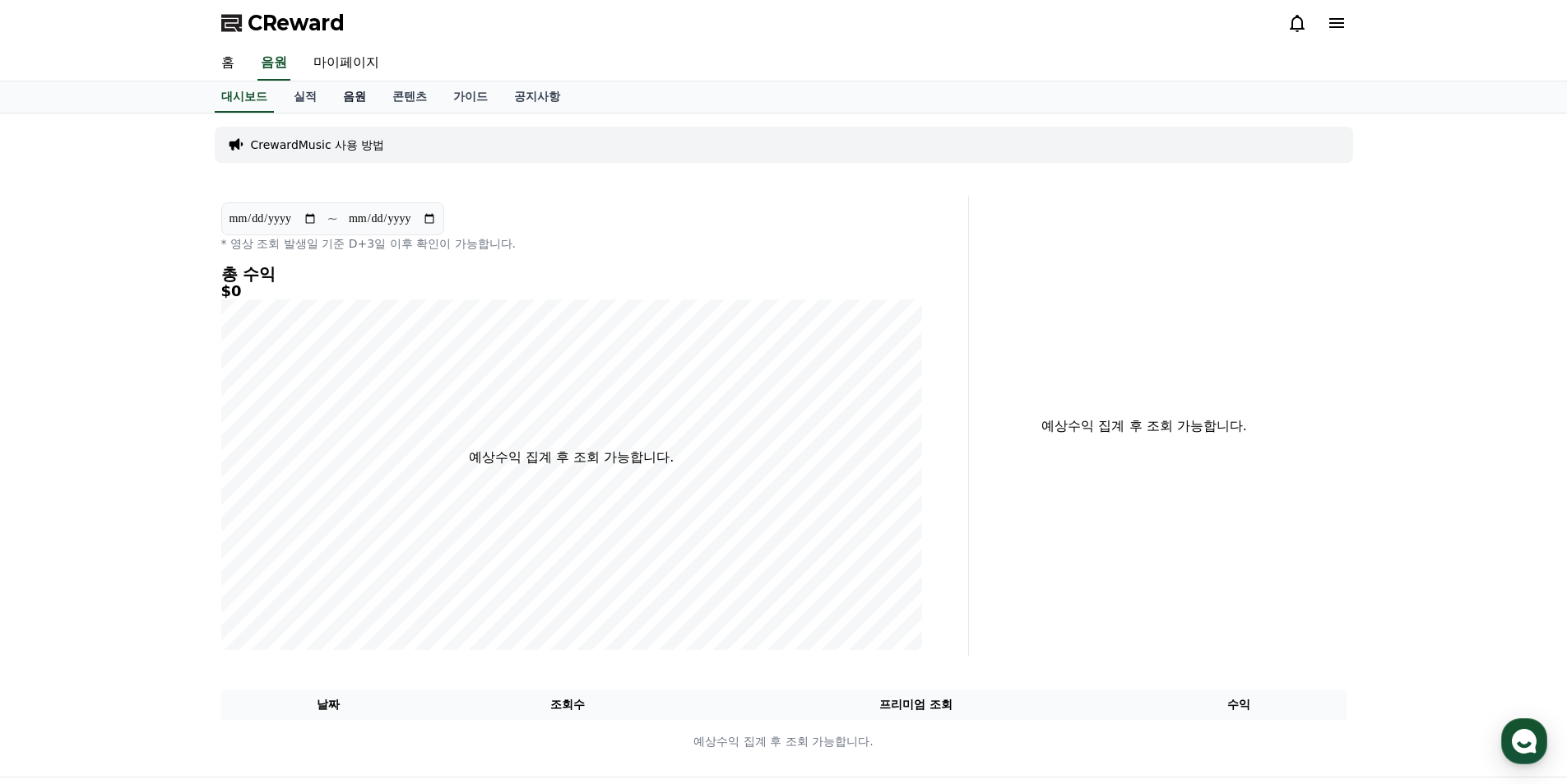
click at [347, 98] on link "음원" at bounding box center [355, 97] width 50 height 31
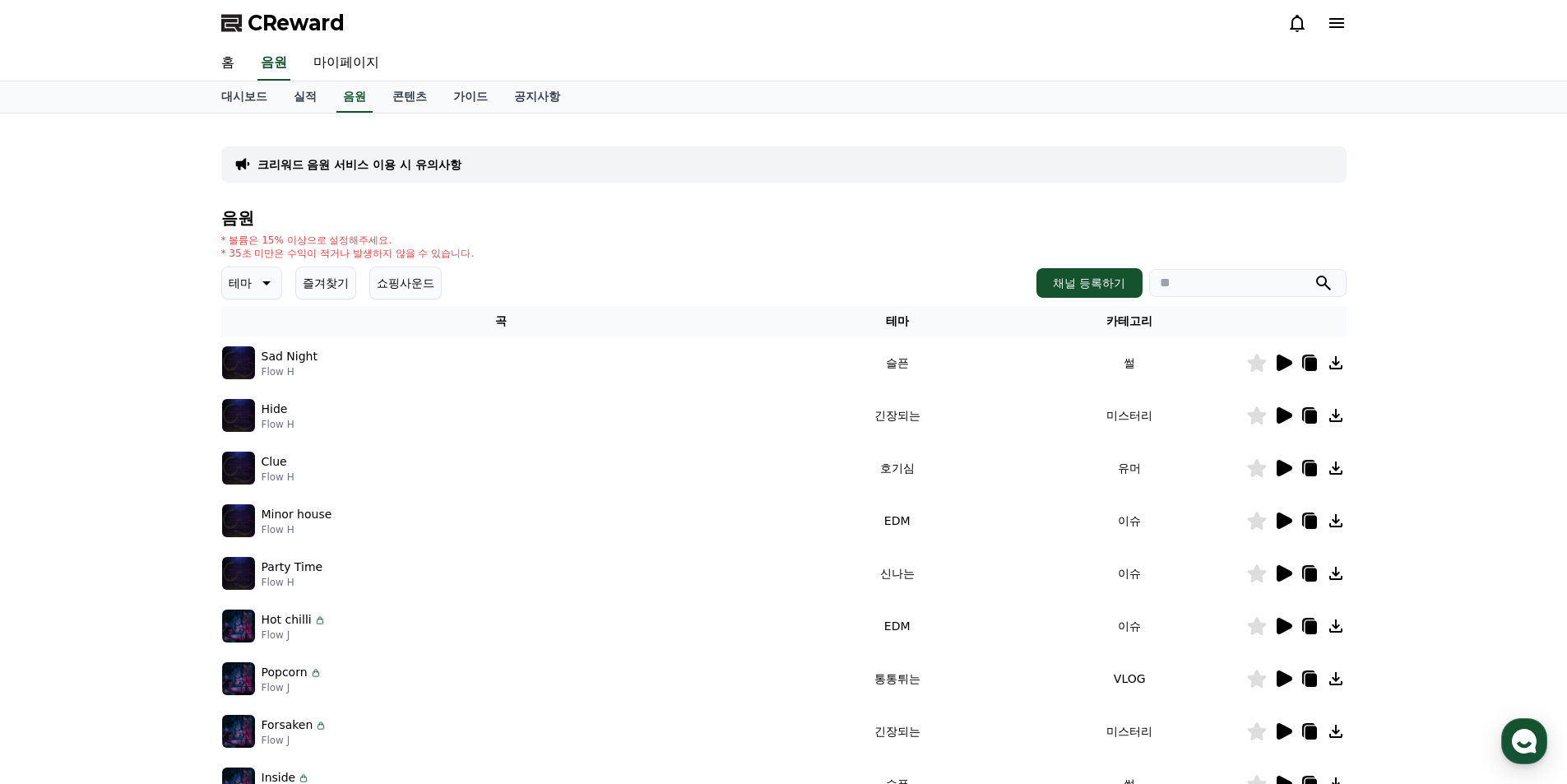
click at [1283, 368] on icon at bounding box center [1284, 363] width 16 height 17
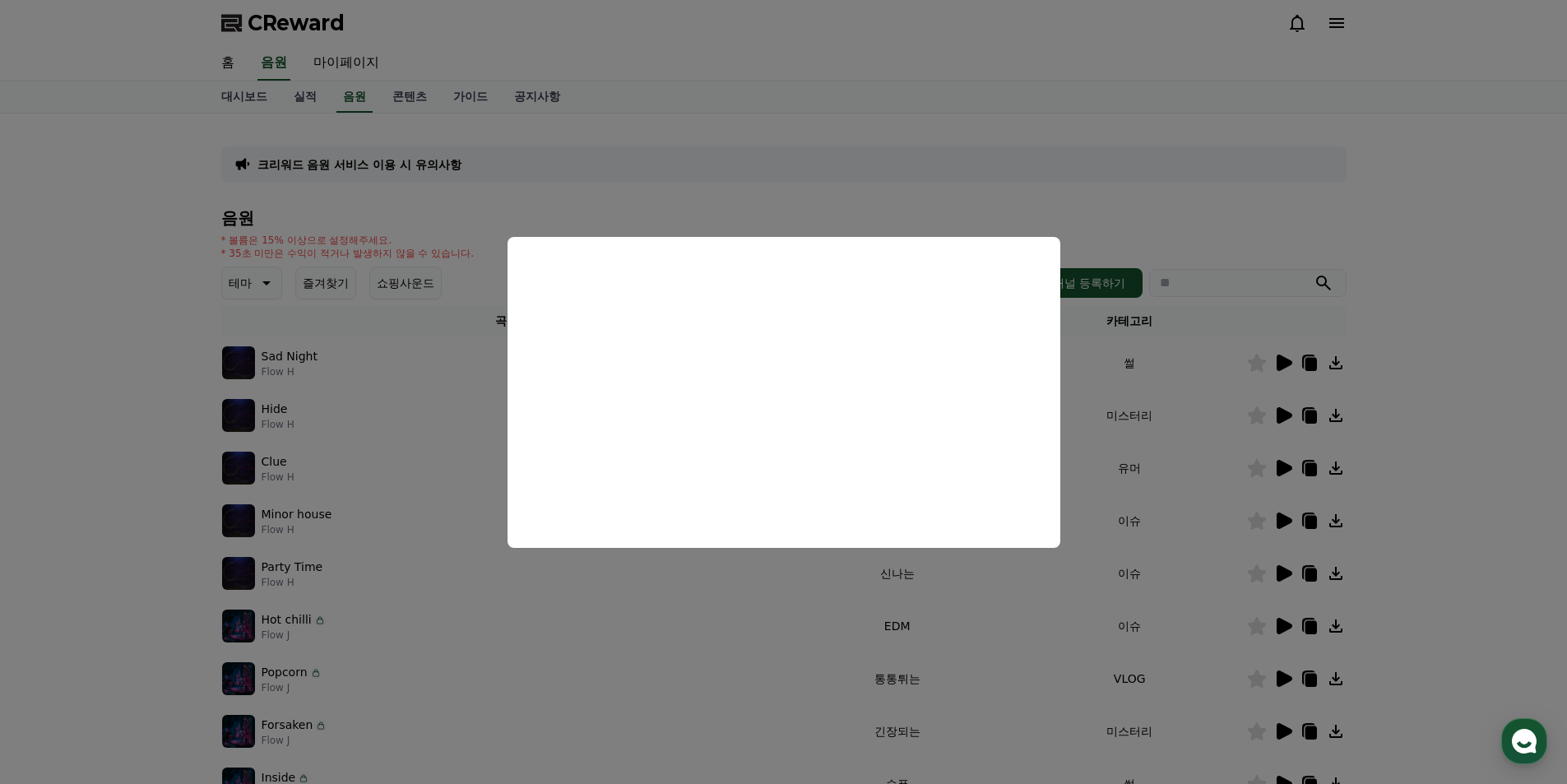
click at [753, 653] on button "close modal" at bounding box center [784, 392] width 1567 height 784
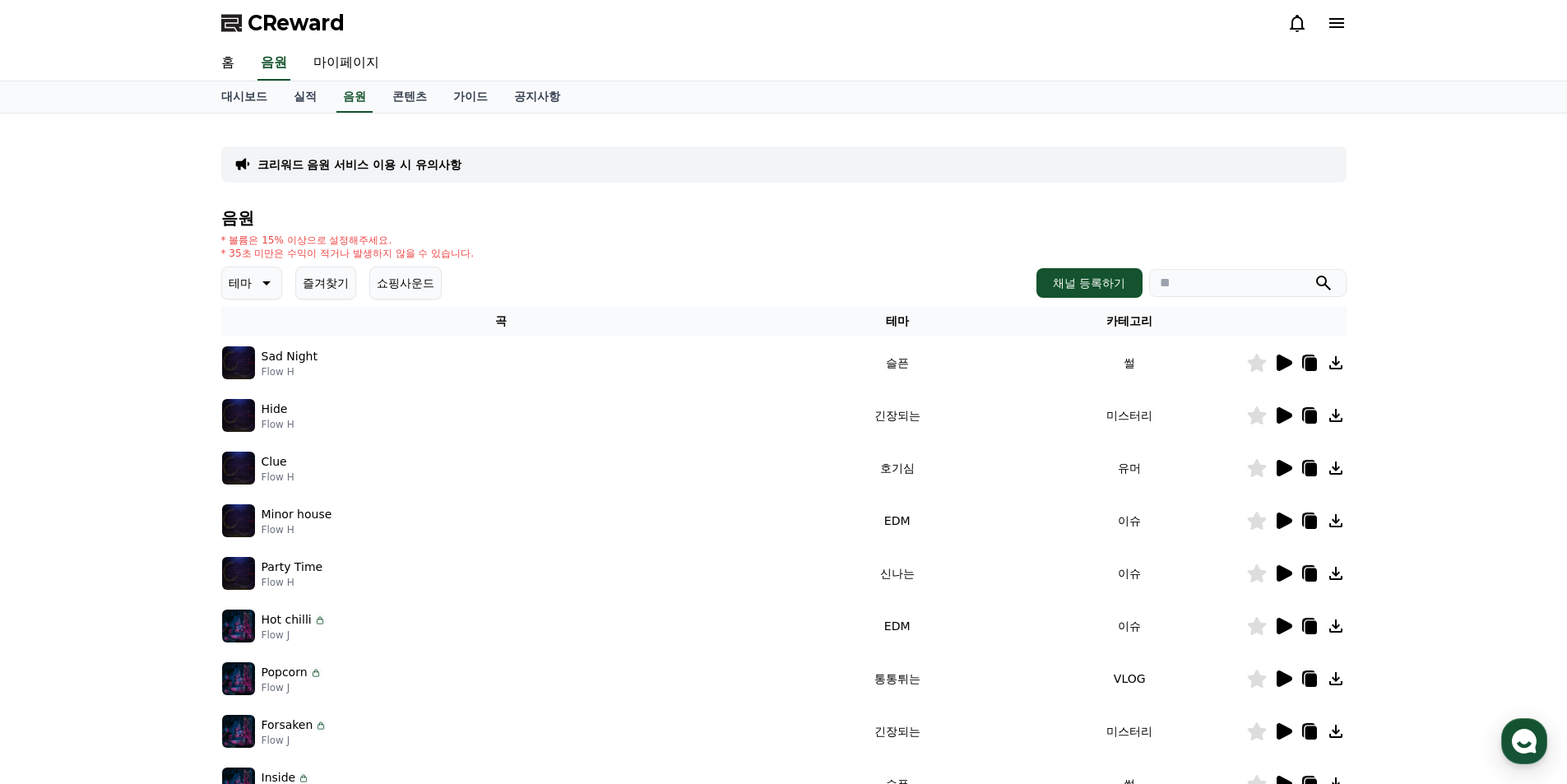
click at [1286, 415] on icon at bounding box center [1284, 415] width 16 height 17
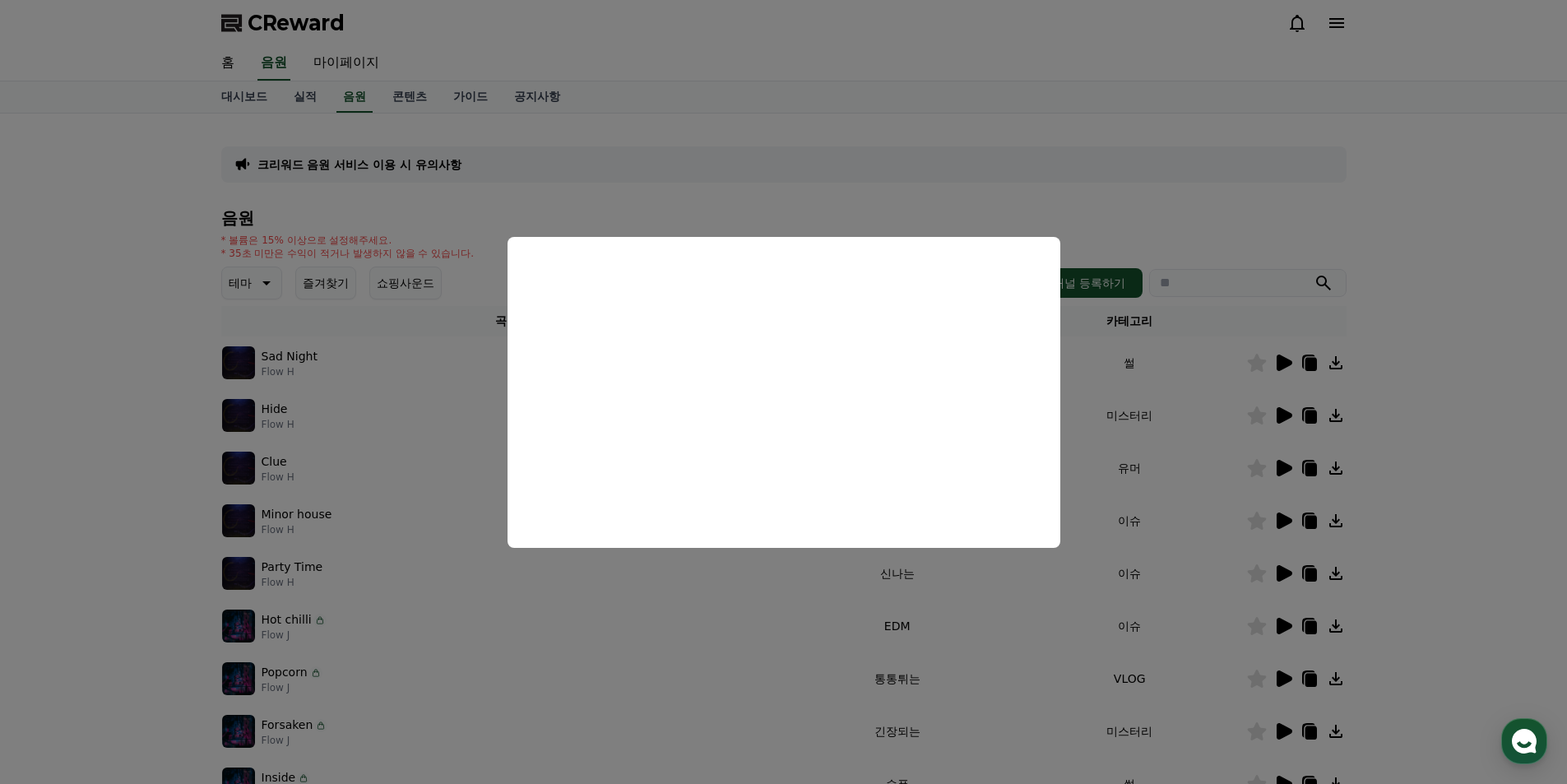
click at [1187, 602] on button "close modal" at bounding box center [784, 392] width 1567 height 784
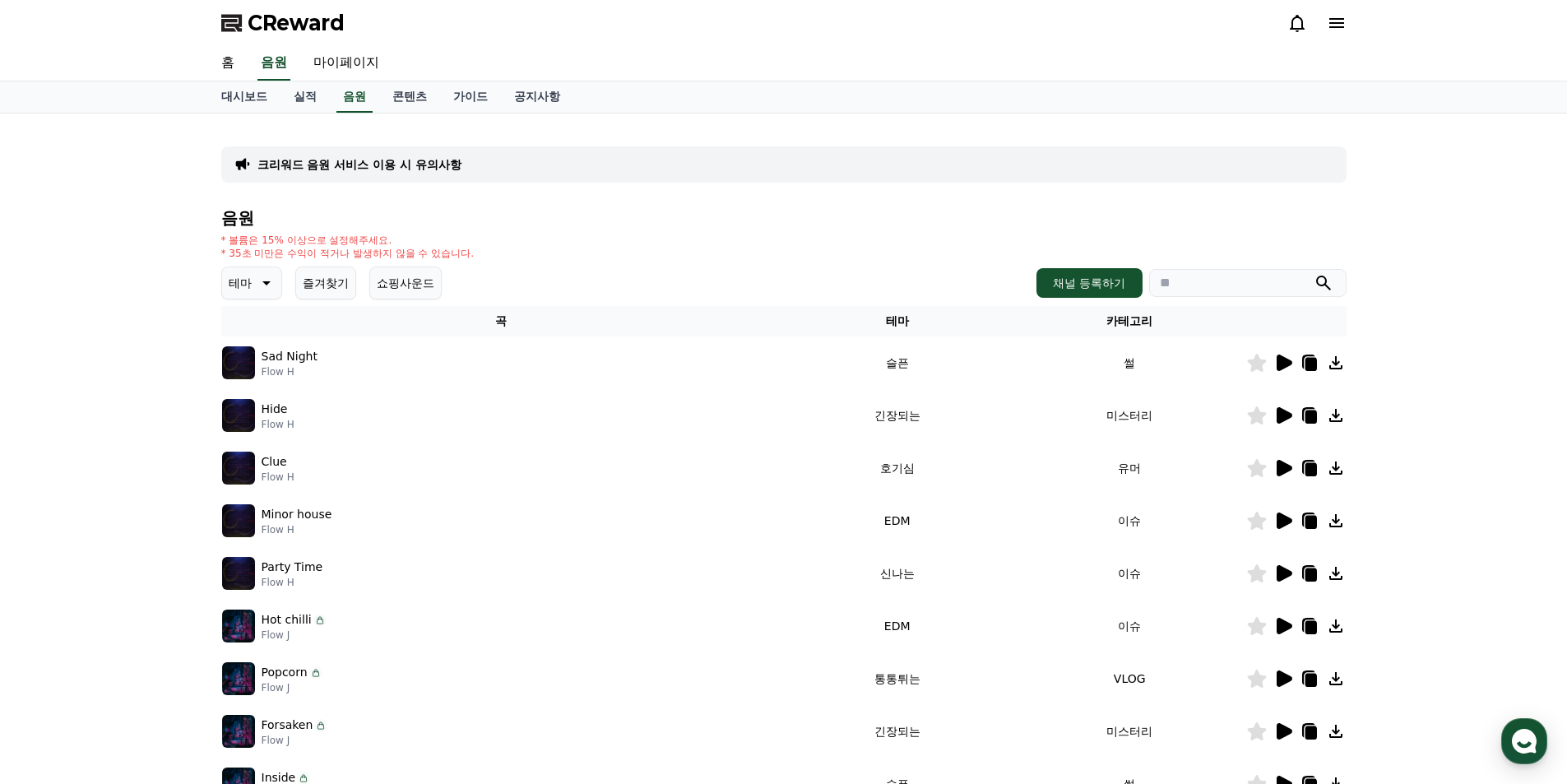
click at [1427, 510] on div "크리워드 음원 서비스 이용 시 유의사항 음원 * 볼륨은 15% 이상으로 설정해주세요. * 35초 미만은 수익이 적거나 발생하지 않을 수 있습니…" at bounding box center [784, 511] width 1567 height 796
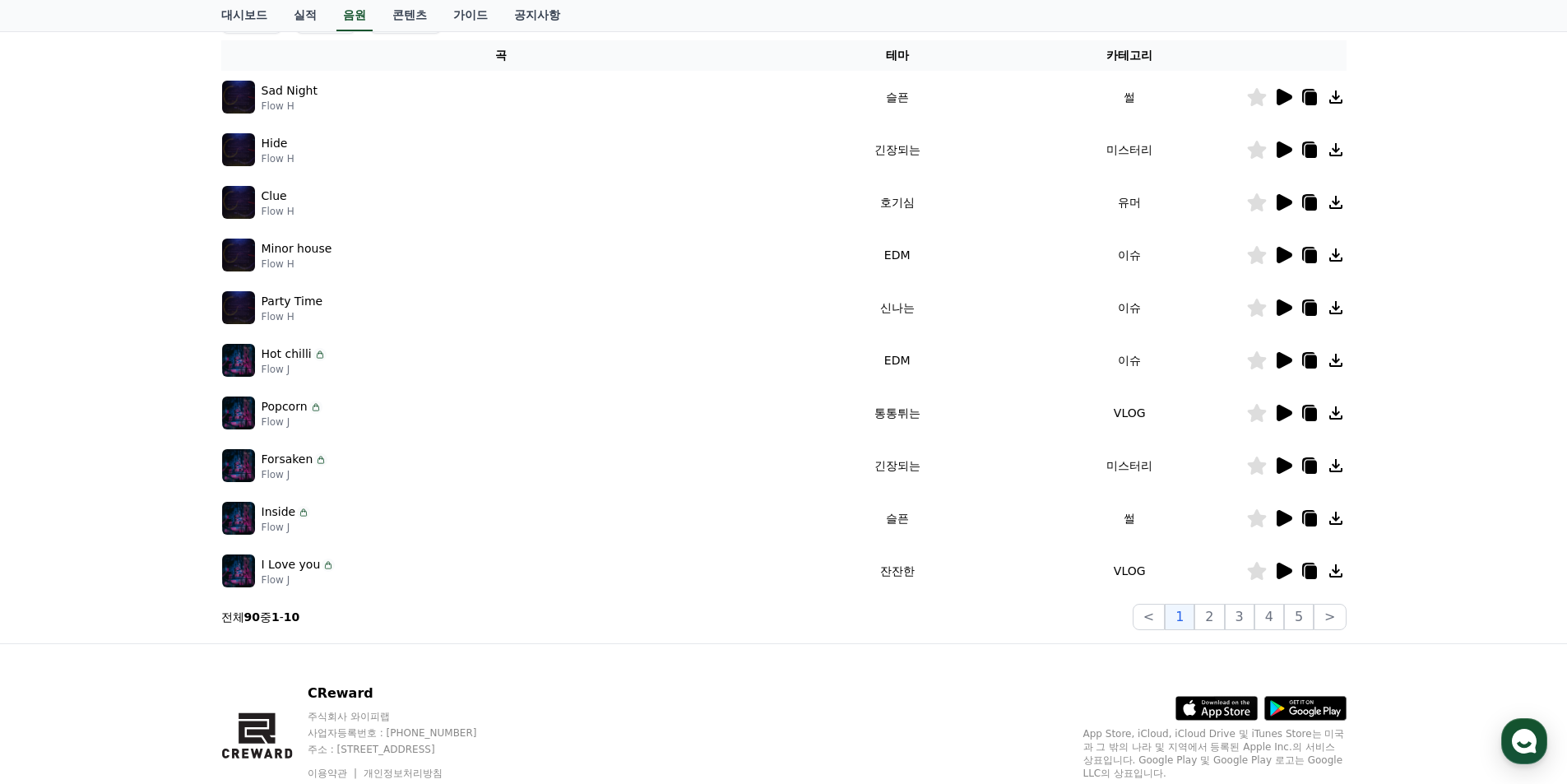
scroll to position [165, 0]
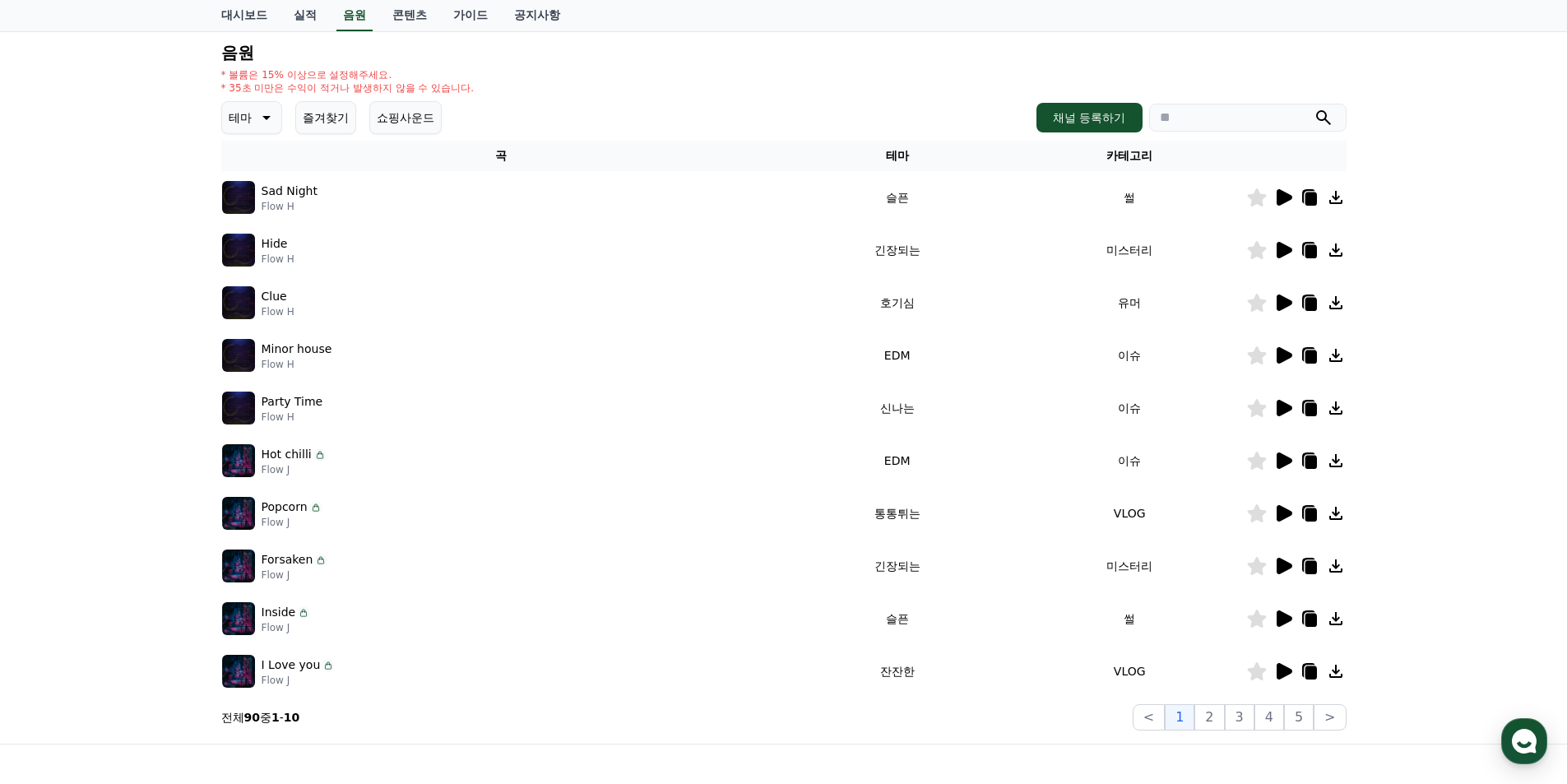
click at [1285, 298] on icon at bounding box center [1284, 302] width 16 height 17
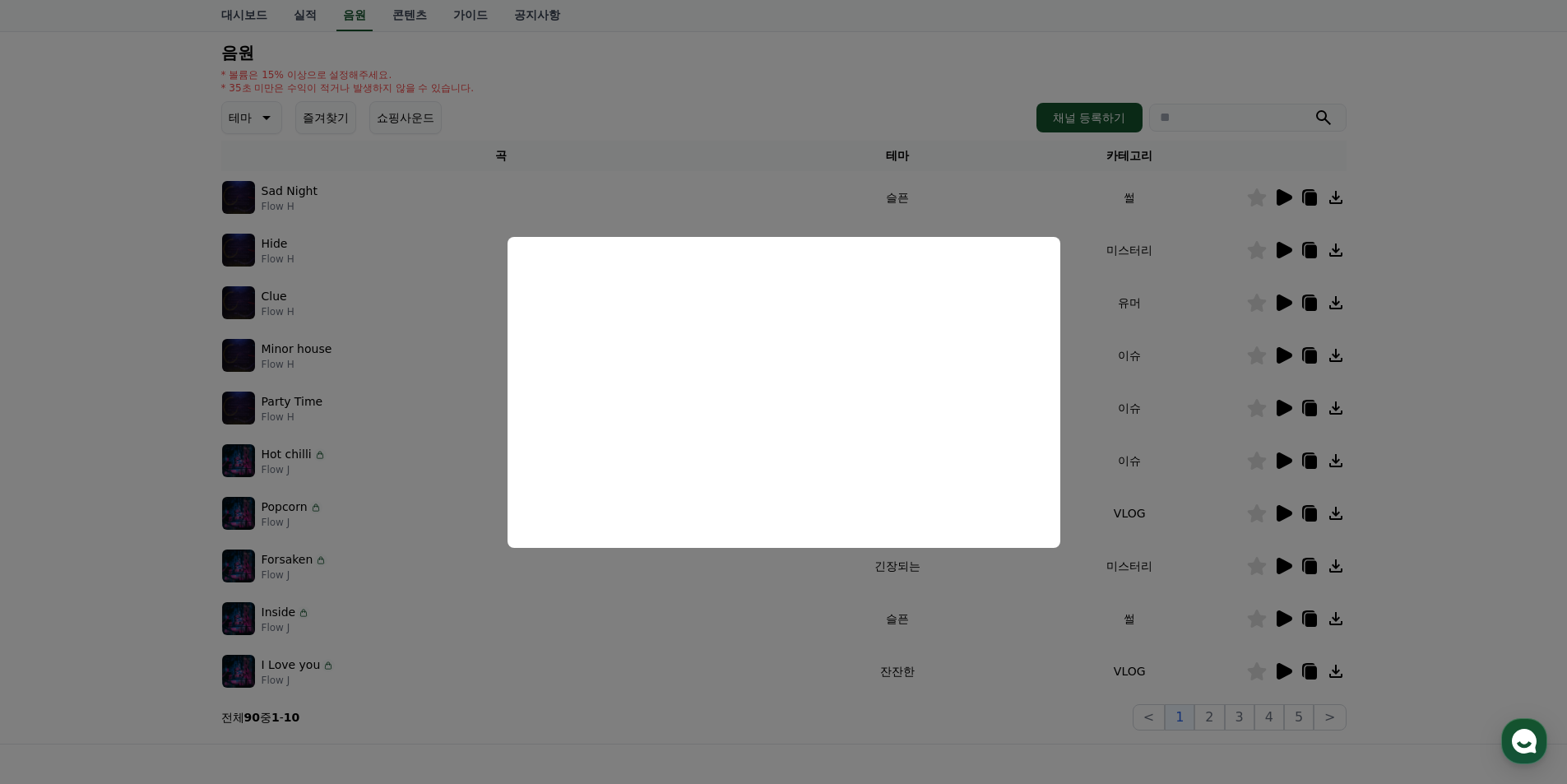
click at [1425, 583] on button "close modal" at bounding box center [784, 392] width 1567 height 784
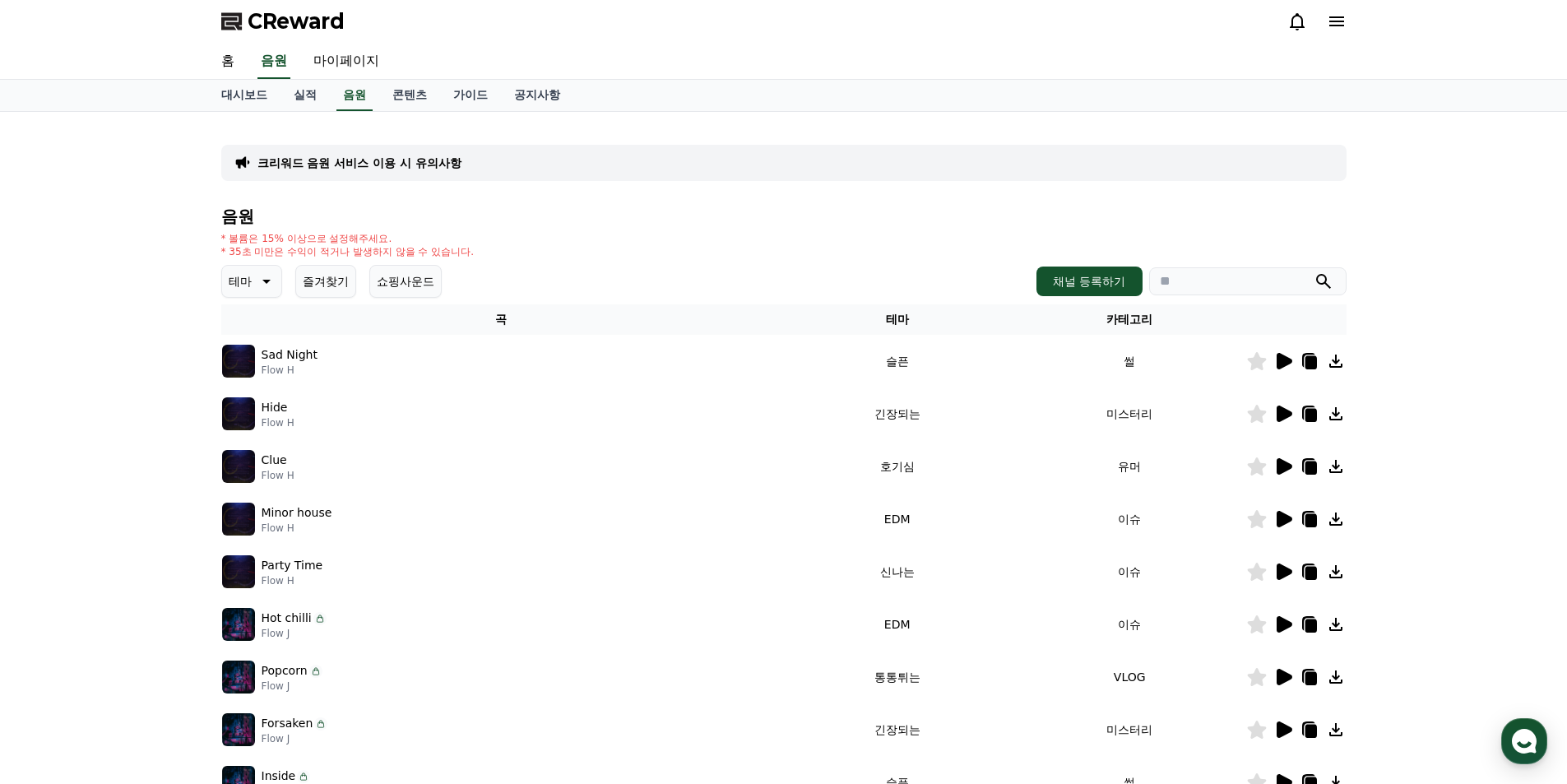
scroll to position [0, 0]
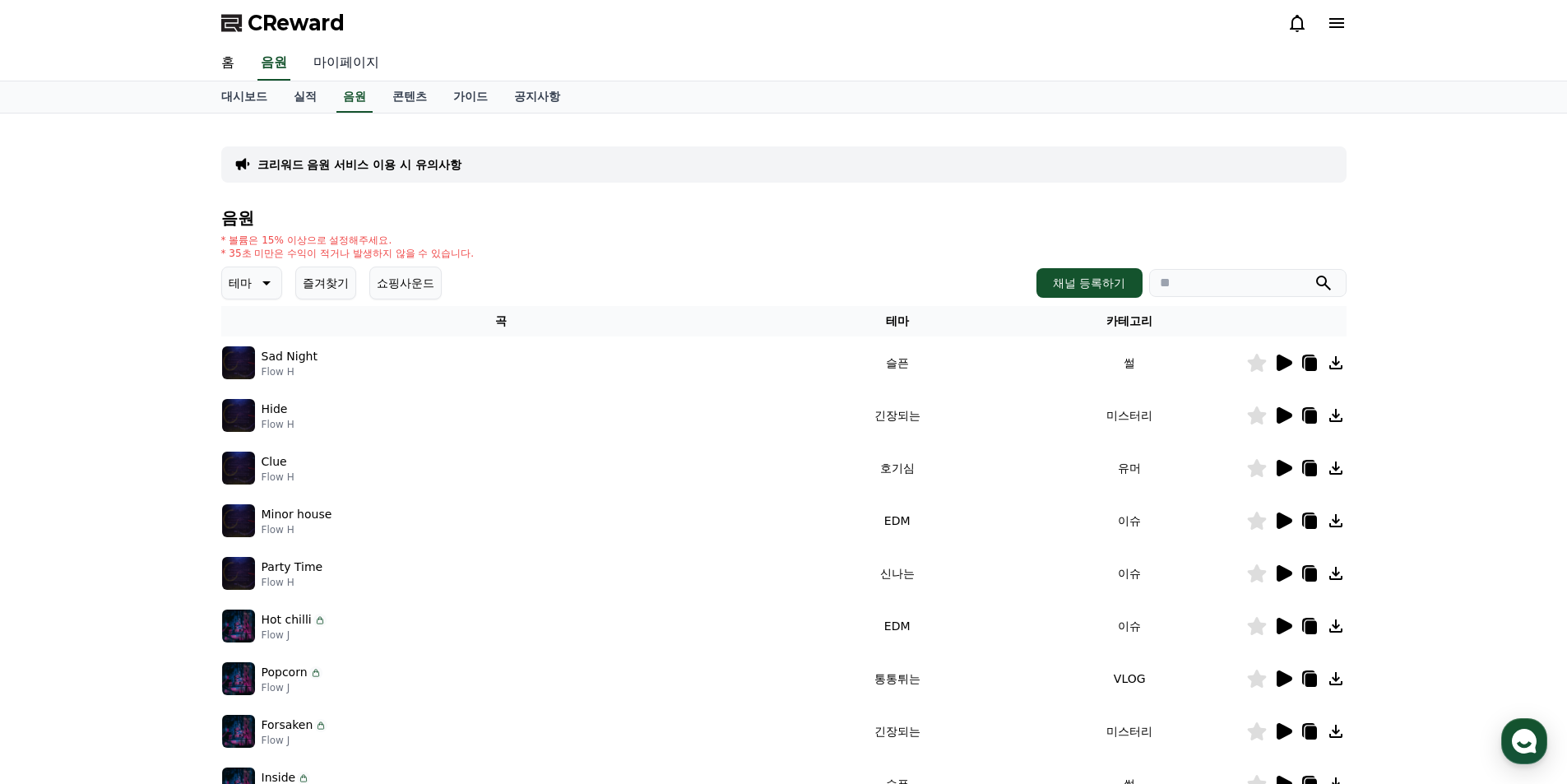
click at [350, 65] on link "마이페이지" at bounding box center [346, 64] width 92 height 35
select select "**********"
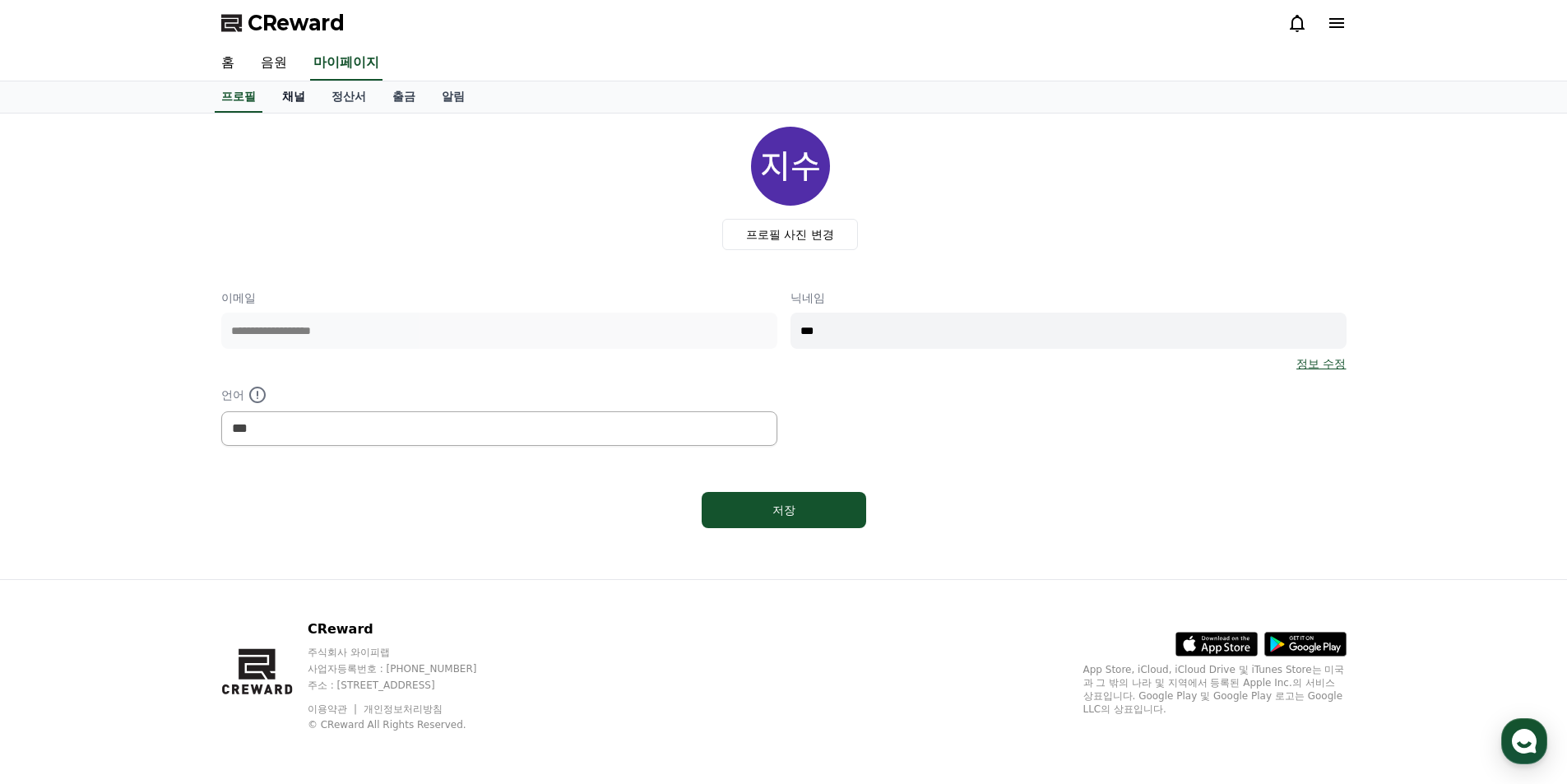
click at [302, 99] on link "채널" at bounding box center [294, 97] width 50 height 31
